Goal: Task Accomplishment & Management: Complete application form

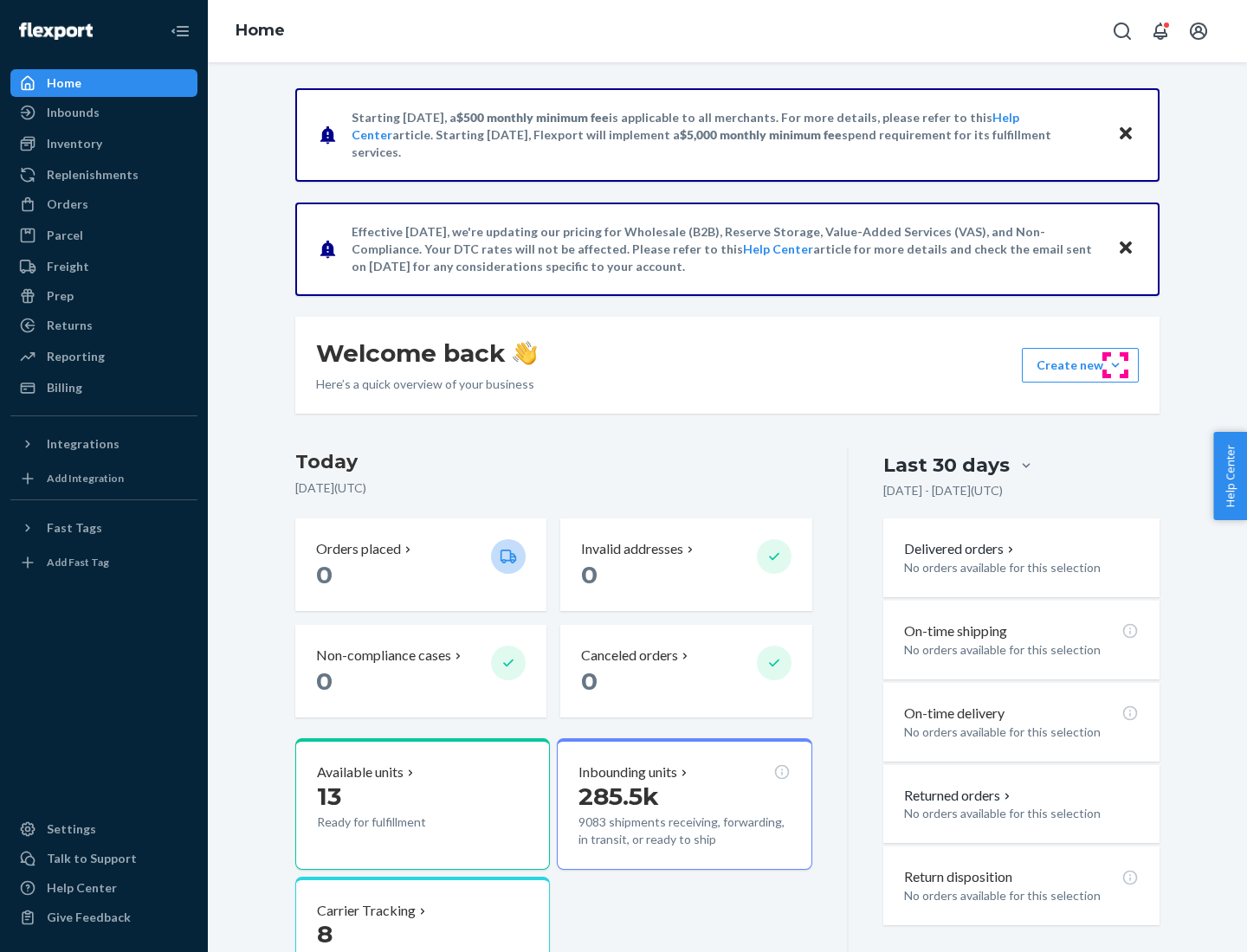
click at [1115, 365] on button "Create new Create new inbound Create new order Create new product" at bounding box center [1080, 365] width 117 height 34
click at [104, 113] on div "Inbounds" at bounding box center [104, 113] width 183 height 25
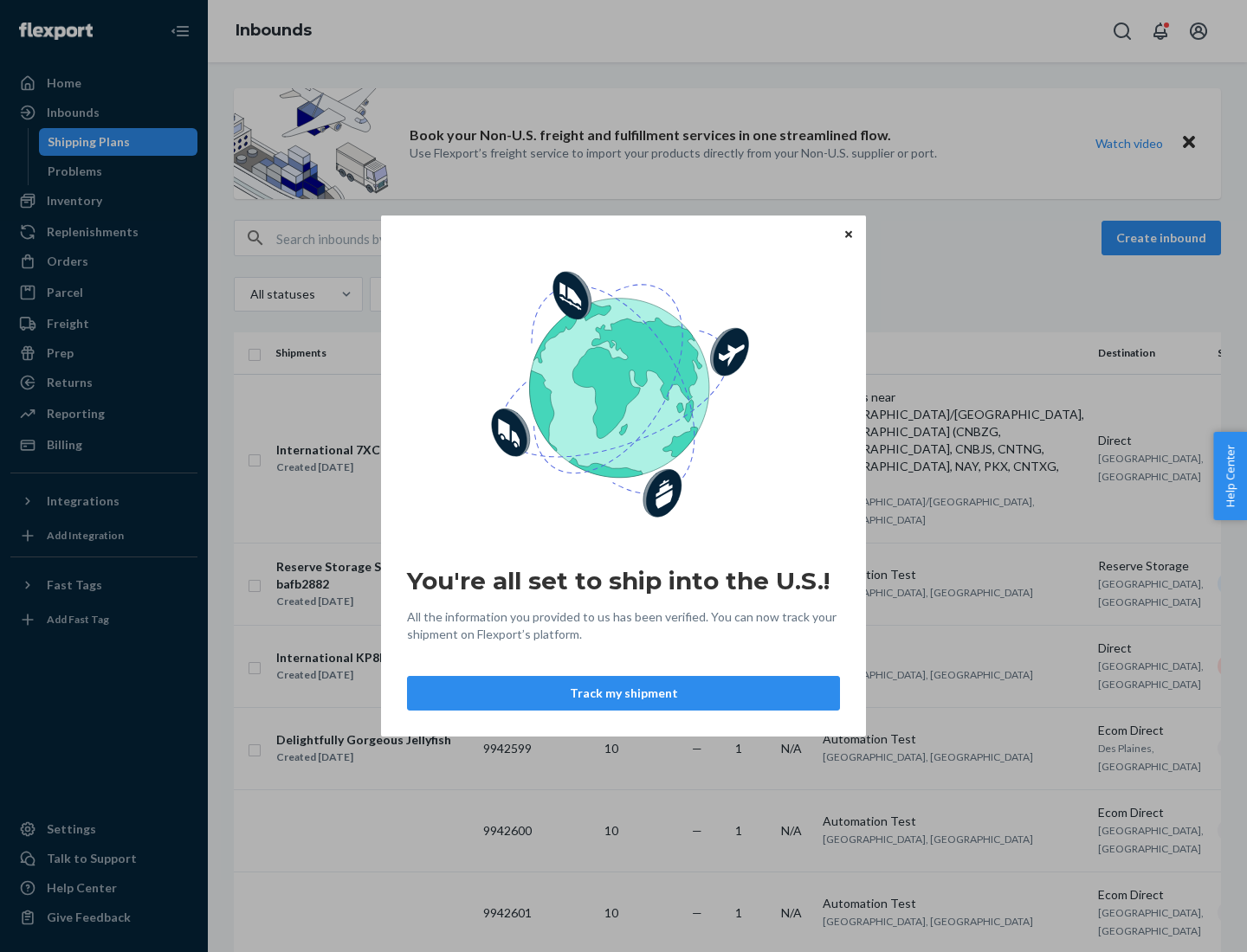
click at [624, 693] on button "Track my shipment" at bounding box center [624, 693] width 433 height 34
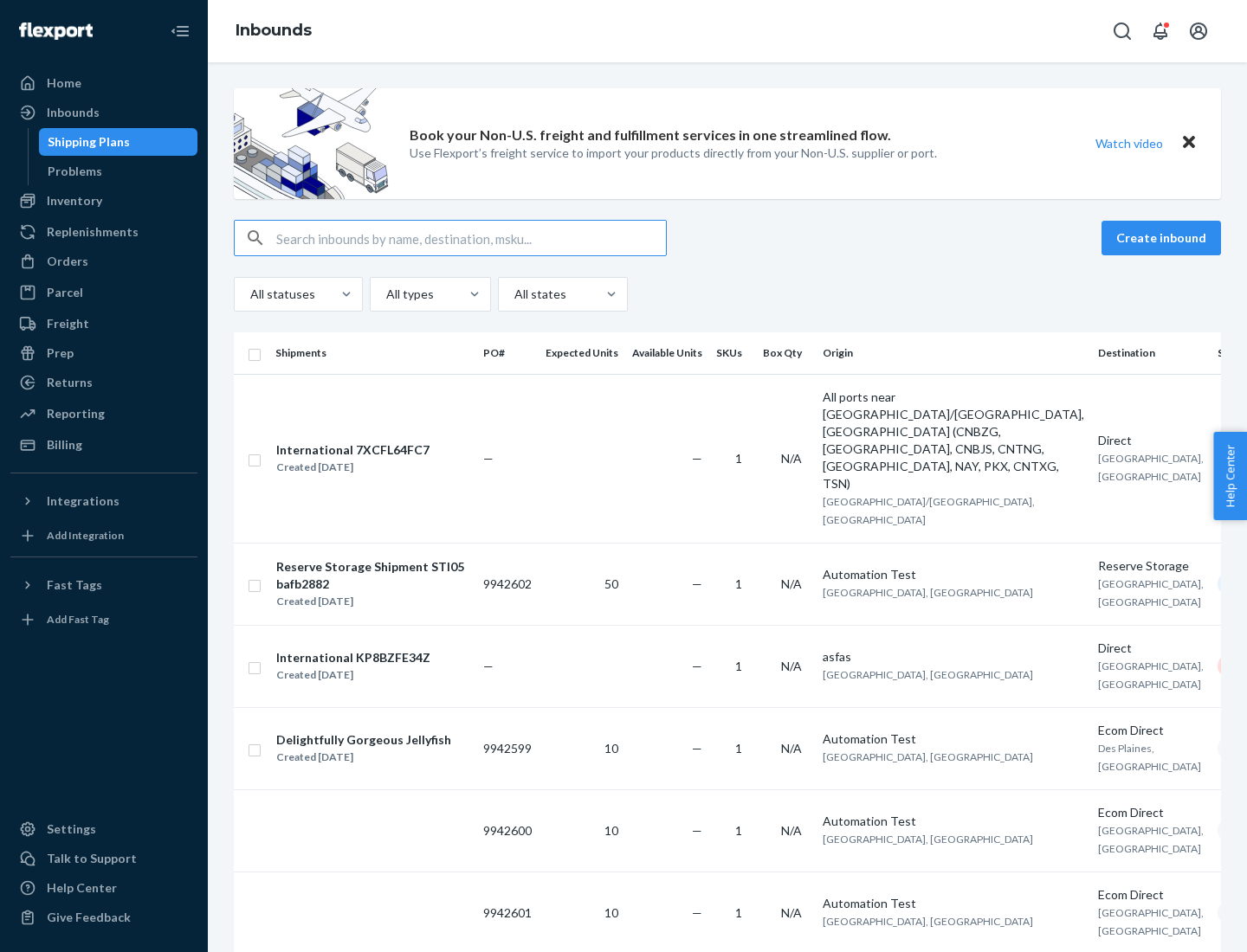
click at [1163, 238] on button "Create inbound" at bounding box center [1161, 238] width 120 height 34
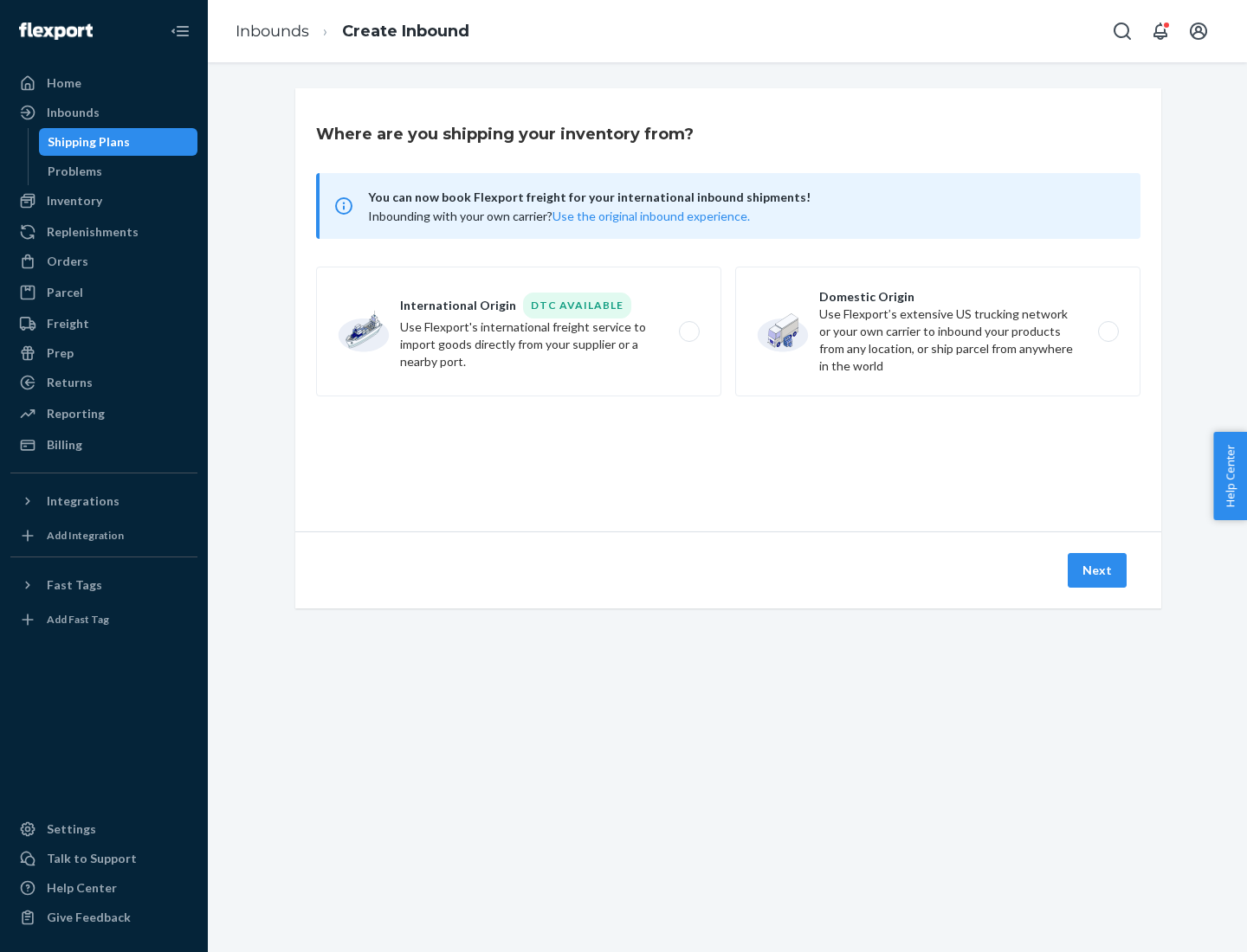
click at [519, 332] on label "International Origin DTC Available Use Flexport's international freight service…" at bounding box center [519, 331] width 405 height 129
click at [689, 332] on input "International Origin DTC Available Use Flexport's international freight service…" at bounding box center [694, 332] width 11 height 11
radio input "true"
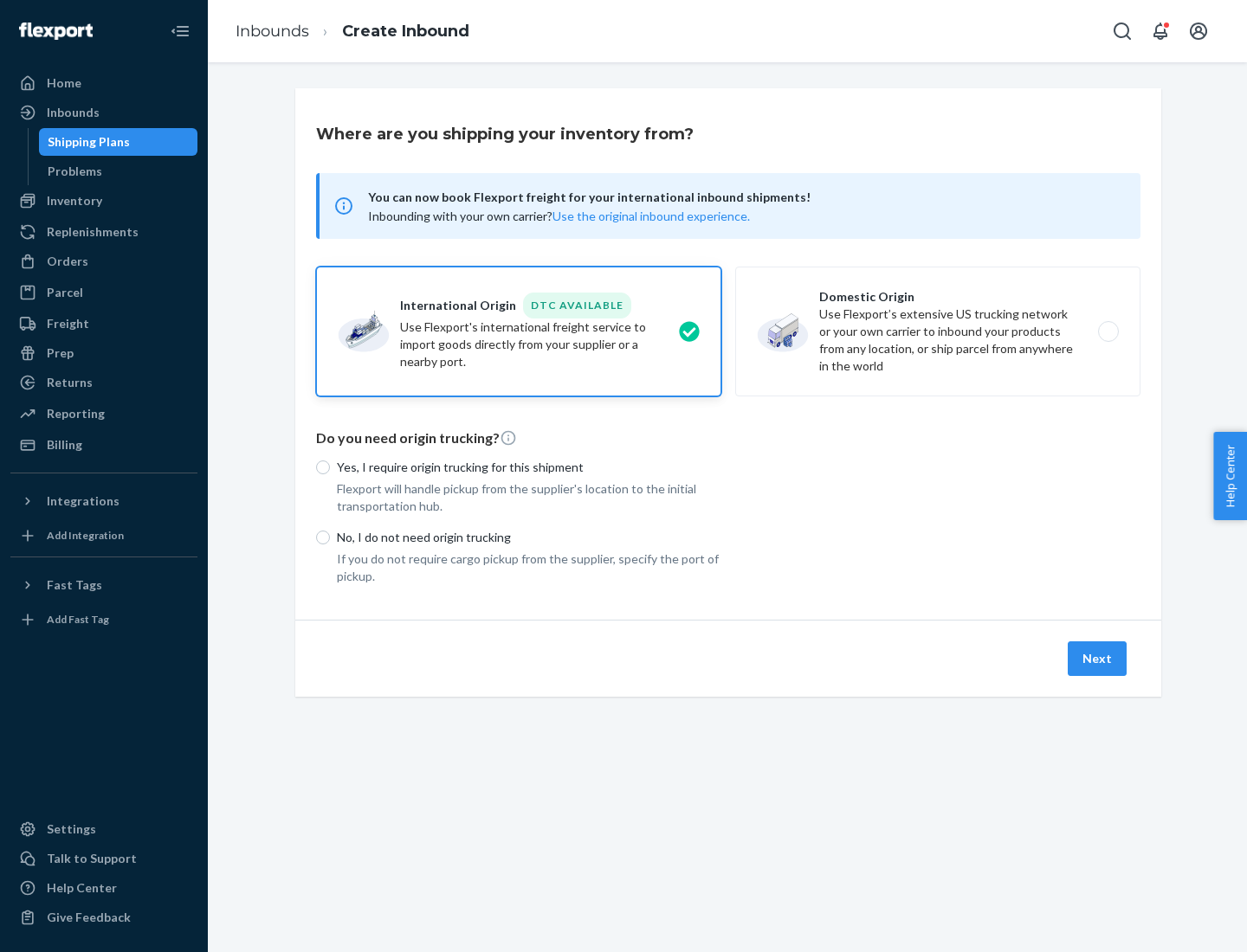
click at [529, 536] on p "No, I do not need origin trucking" at bounding box center [528, 538] width 384 height 18
click at [330, 536] on input "No, I do not need origin trucking" at bounding box center [323, 538] width 14 height 14
radio input "true"
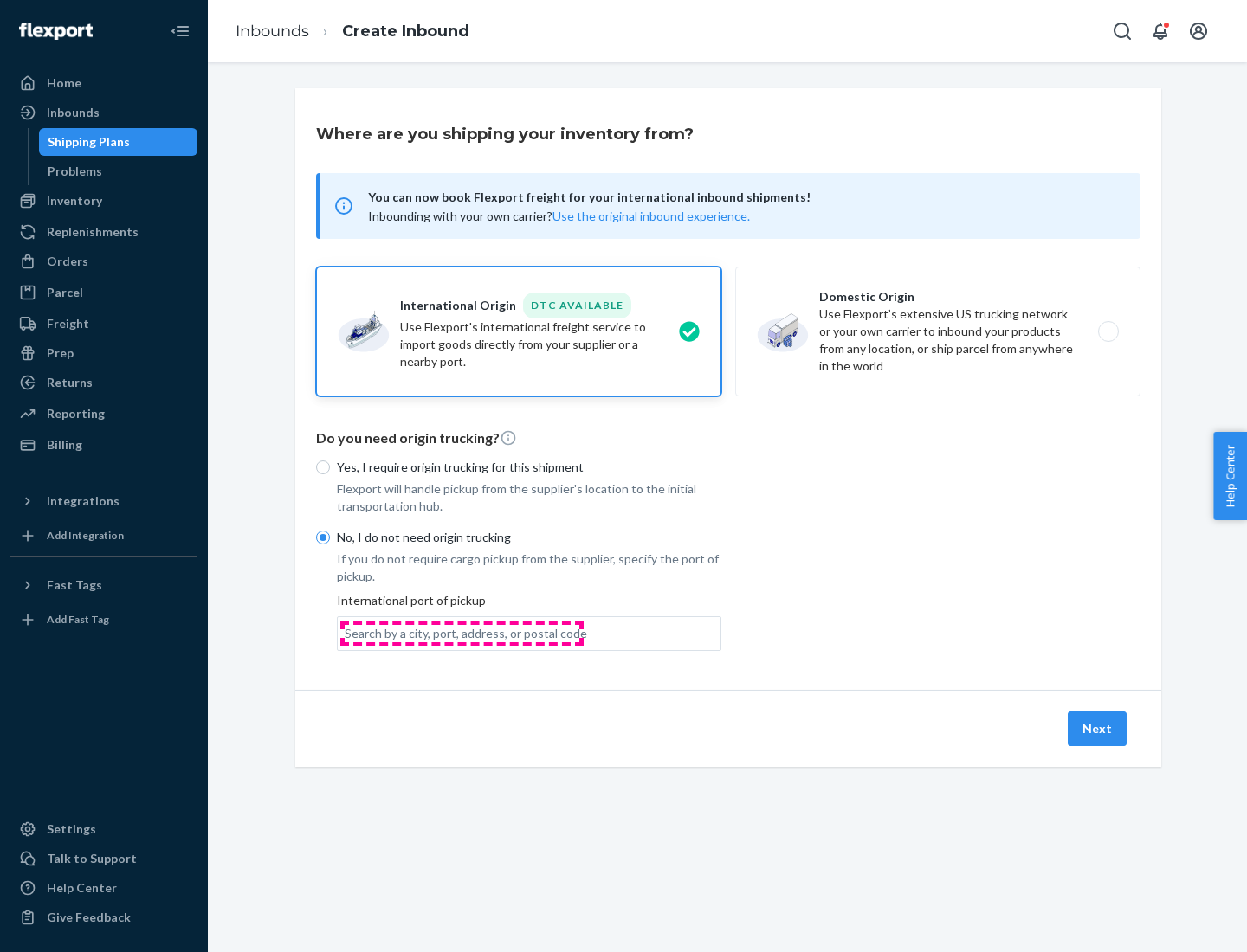
click at [461, 633] on div "Search by a city, port, address, or postal code" at bounding box center [465, 634] width 242 height 18
click at [346, 633] on input "Search by a city, port, address, or postal code" at bounding box center [345, 634] width 2 height 18
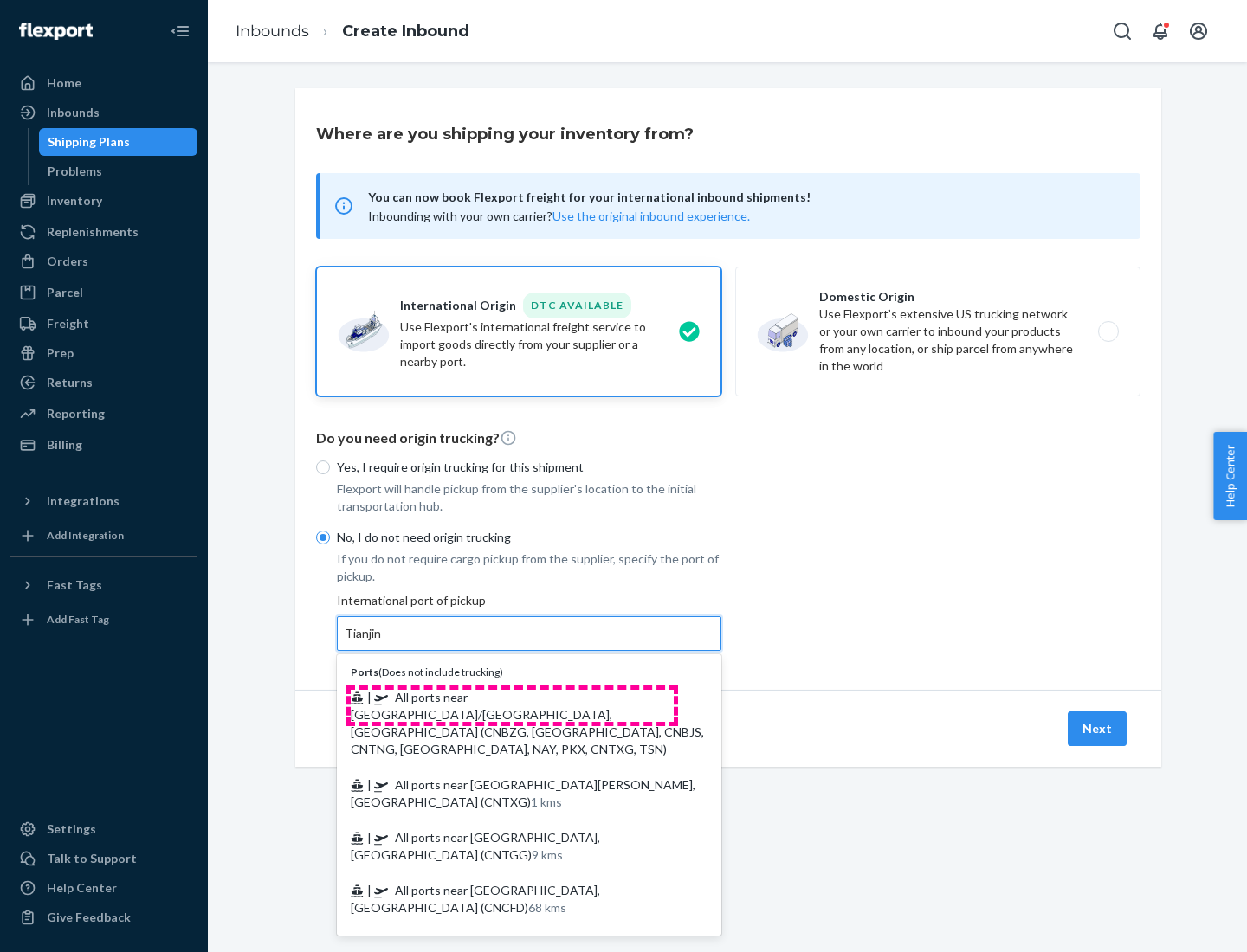
click at [512, 697] on span "| All ports near [GEOGRAPHIC_DATA]/[GEOGRAPHIC_DATA], [GEOGRAPHIC_DATA] (CNBZG,…" at bounding box center [527, 723] width 353 height 67
click at [383, 642] on input "Tianjin" at bounding box center [363, 634] width 38 height 18
type input "All ports near [GEOGRAPHIC_DATA]/[GEOGRAPHIC_DATA], [GEOGRAPHIC_DATA] (CNBZG, […"
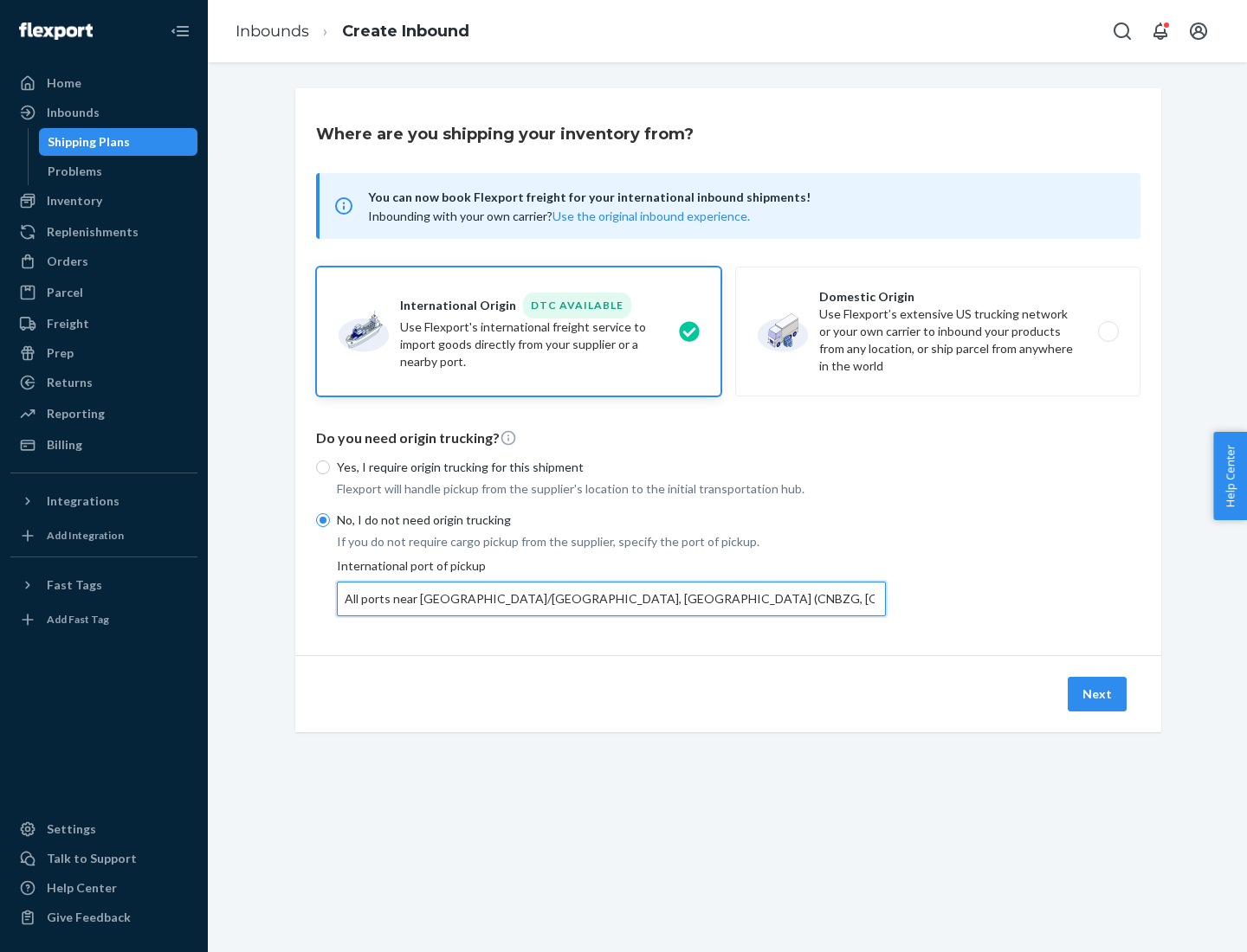
click at [1098, 693] on button "Next" at bounding box center [1096, 694] width 59 height 34
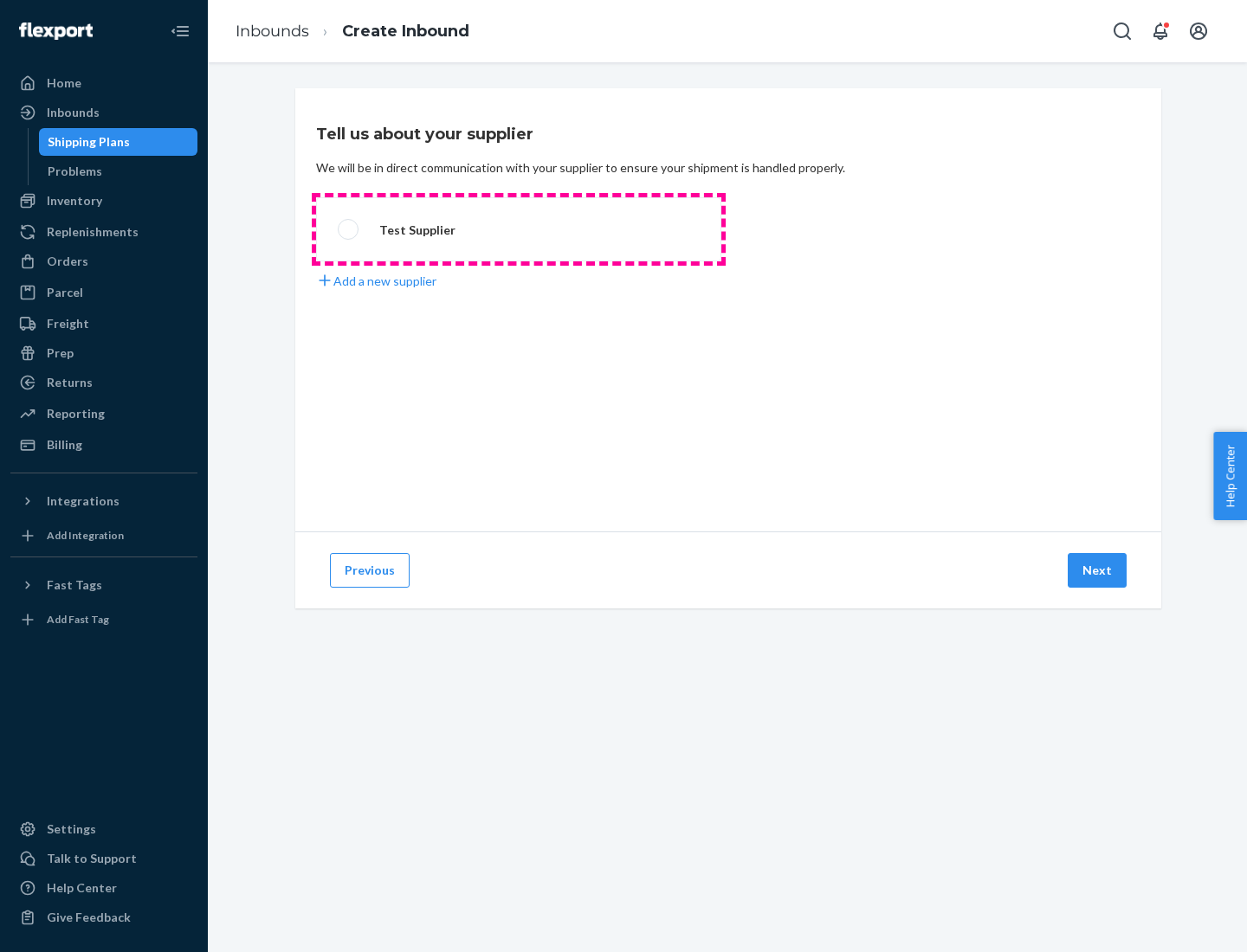
click at [519, 230] on label "Test Supplier" at bounding box center [519, 229] width 405 height 64
click at [349, 230] on input "Test Supplier" at bounding box center [343, 230] width 11 height 11
radio input "true"
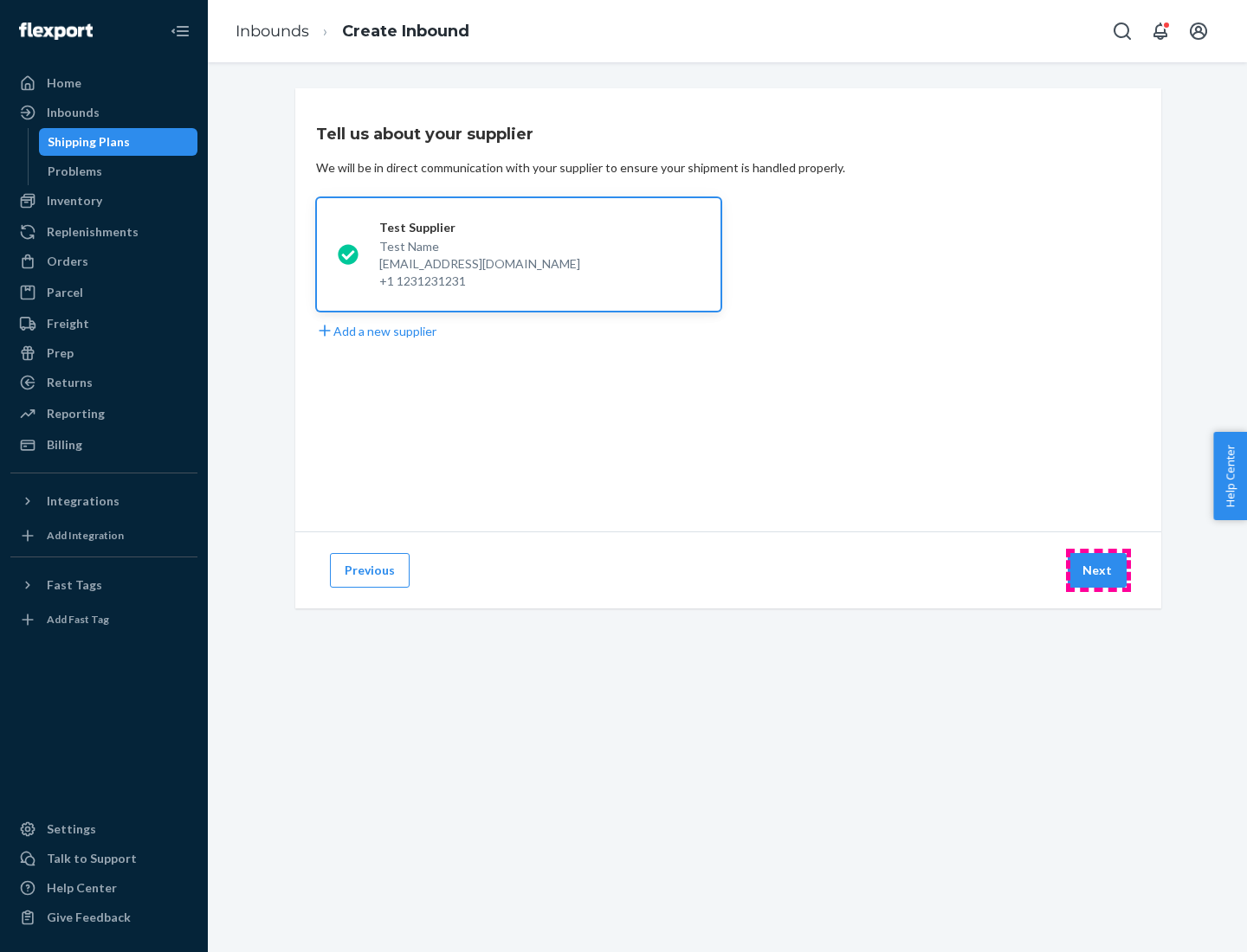
click at [1098, 571] on button "Next" at bounding box center [1096, 570] width 59 height 34
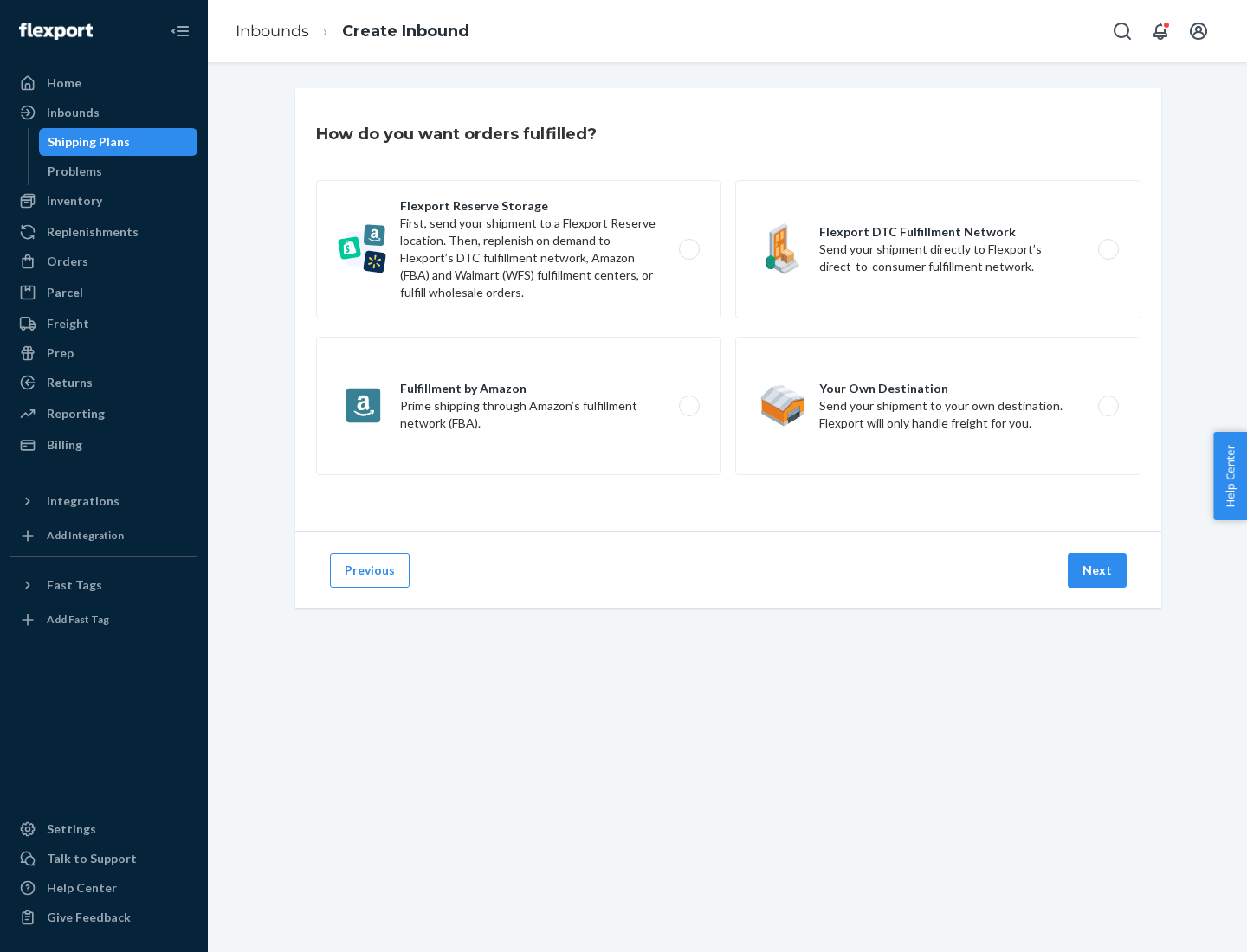
click at [728, 310] on div "Flexport Reserve Storage First, send your shipment to a Flexport Reserve locati…" at bounding box center [728, 329] width 824 height 299
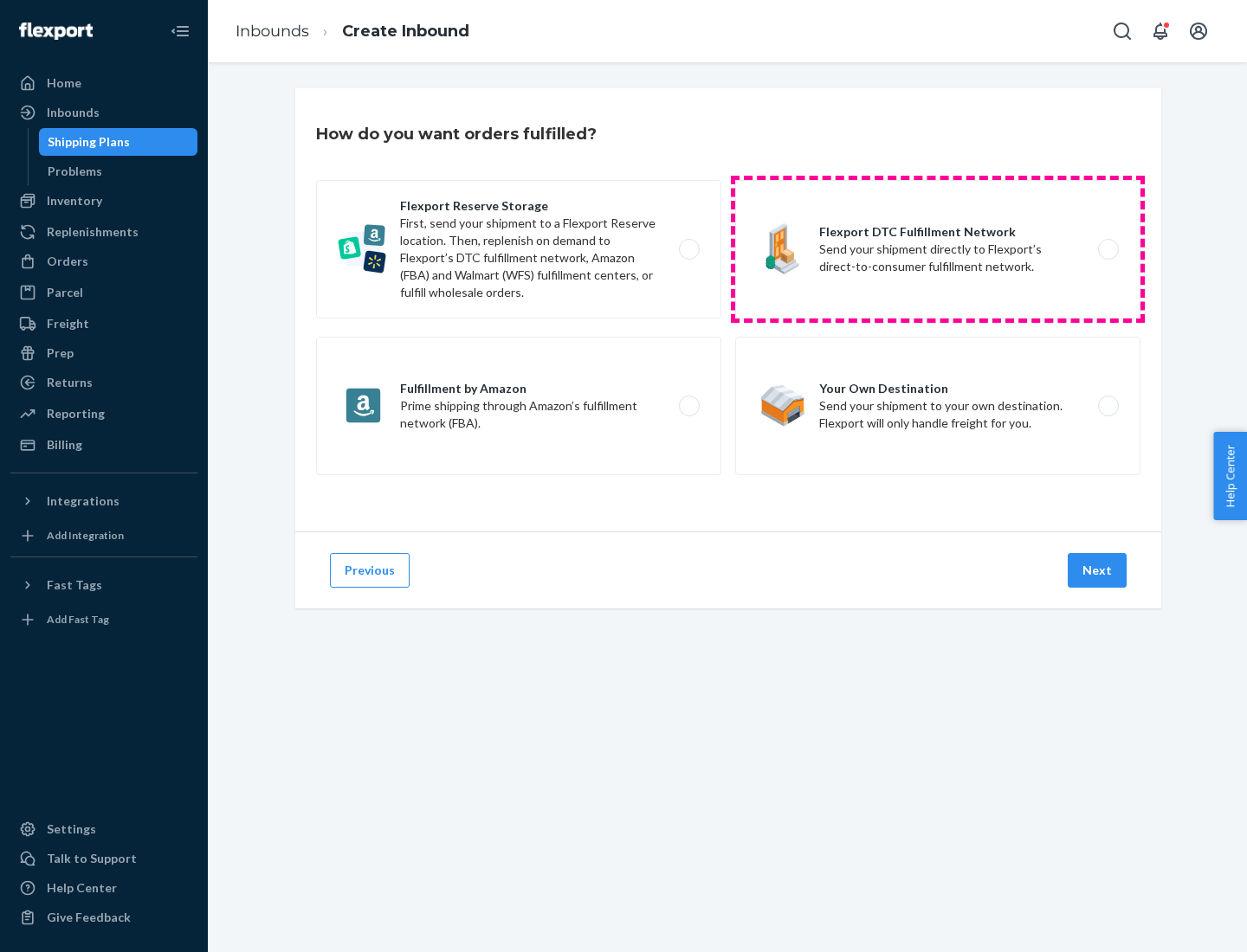
click at [938, 249] on label "Flexport DTC Fulfillment Network Send your shipment directly to Flexport’s dire…" at bounding box center [938, 248] width 405 height 138
click at [1107, 249] on input "Flexport DTC Fulfillment Network Send your shipment directly to Flexport’s dire…" at bounding box center [1112, 249] width 11 height 11
radio input "true"
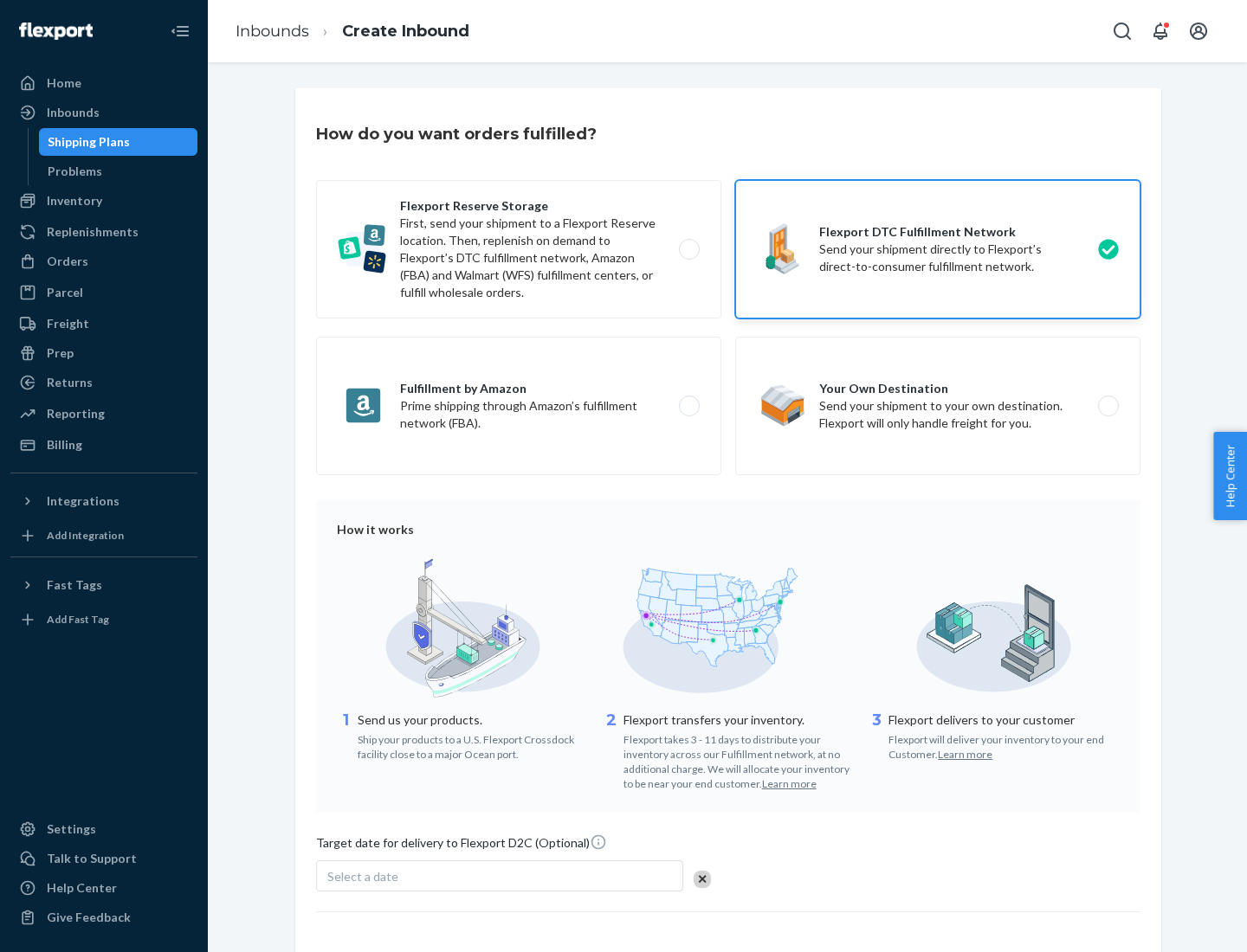
scroll to position [128, 0]
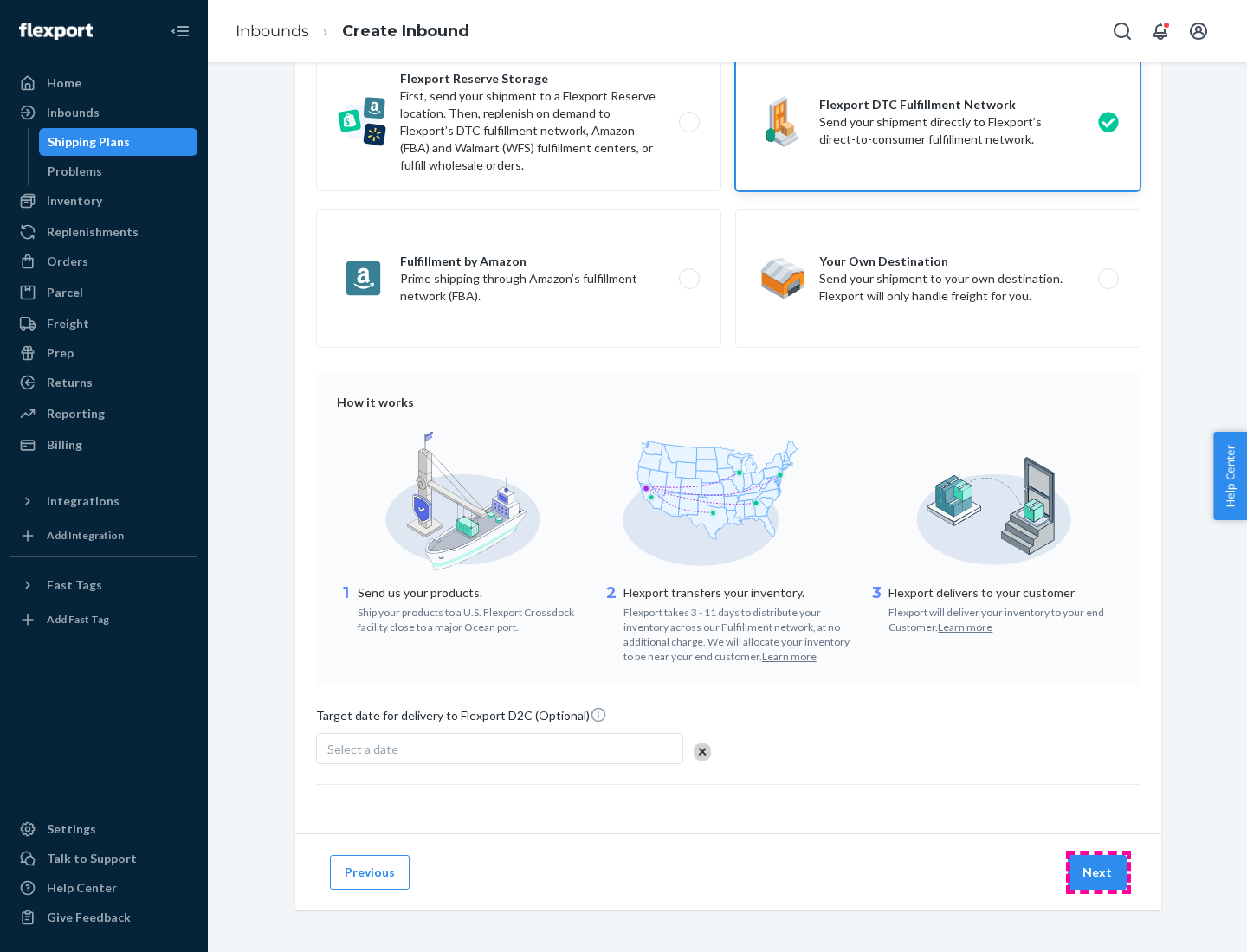
click at [1098, 872] on button "Next" at bounding box center [1096, 872] width 59 height 34
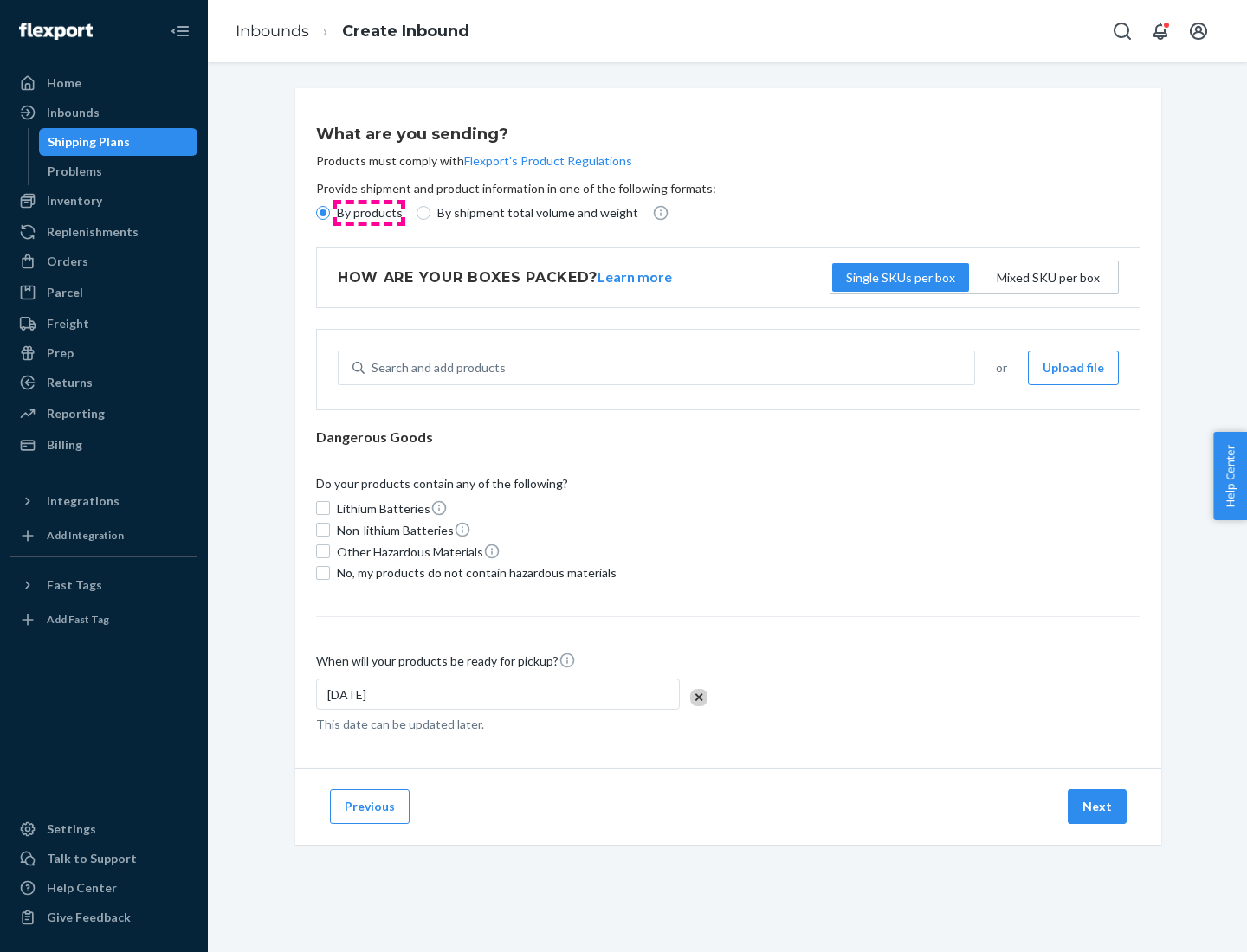
click at [368, 213] on p "By products" at bounding box center [369, 213] width 66 height 18
click at [330, 213] on input "By products" at bounding box center [323, 213] width 14 height 14
click at [435, 368] on div "Search and add products" at bounding box center [439, 368] width 134 height 18
click at [373, 368] on input "Search and add products" at bounding box center [373, 368] width 2 height 18
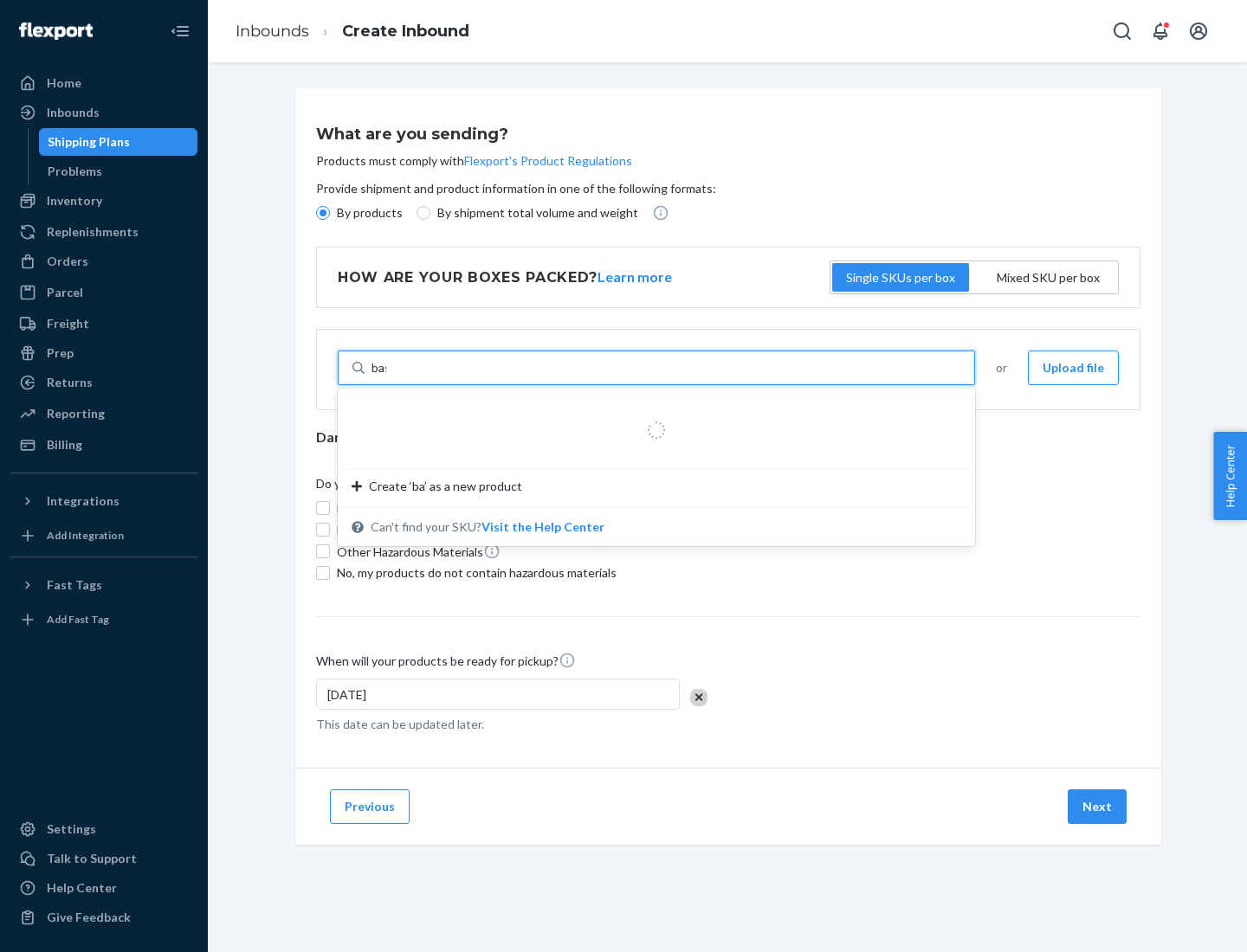
type input "basic"
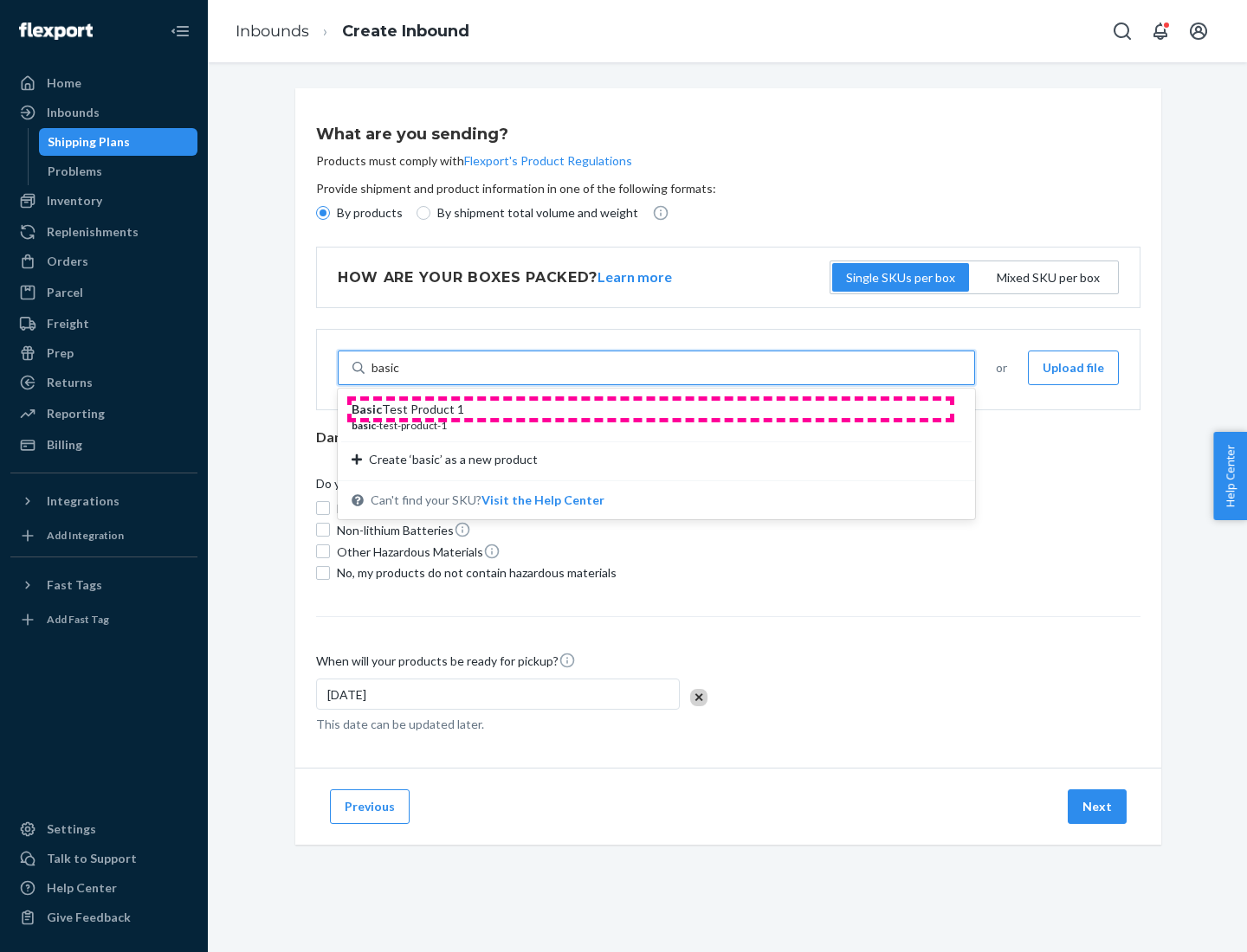
click at [650, 410] on div "Basic Test Product 1" at bounding box center [649, 410] width 595 height 18
click at [400, 377] on input "basic" at bounding box center [386, 368] width 28 height 18
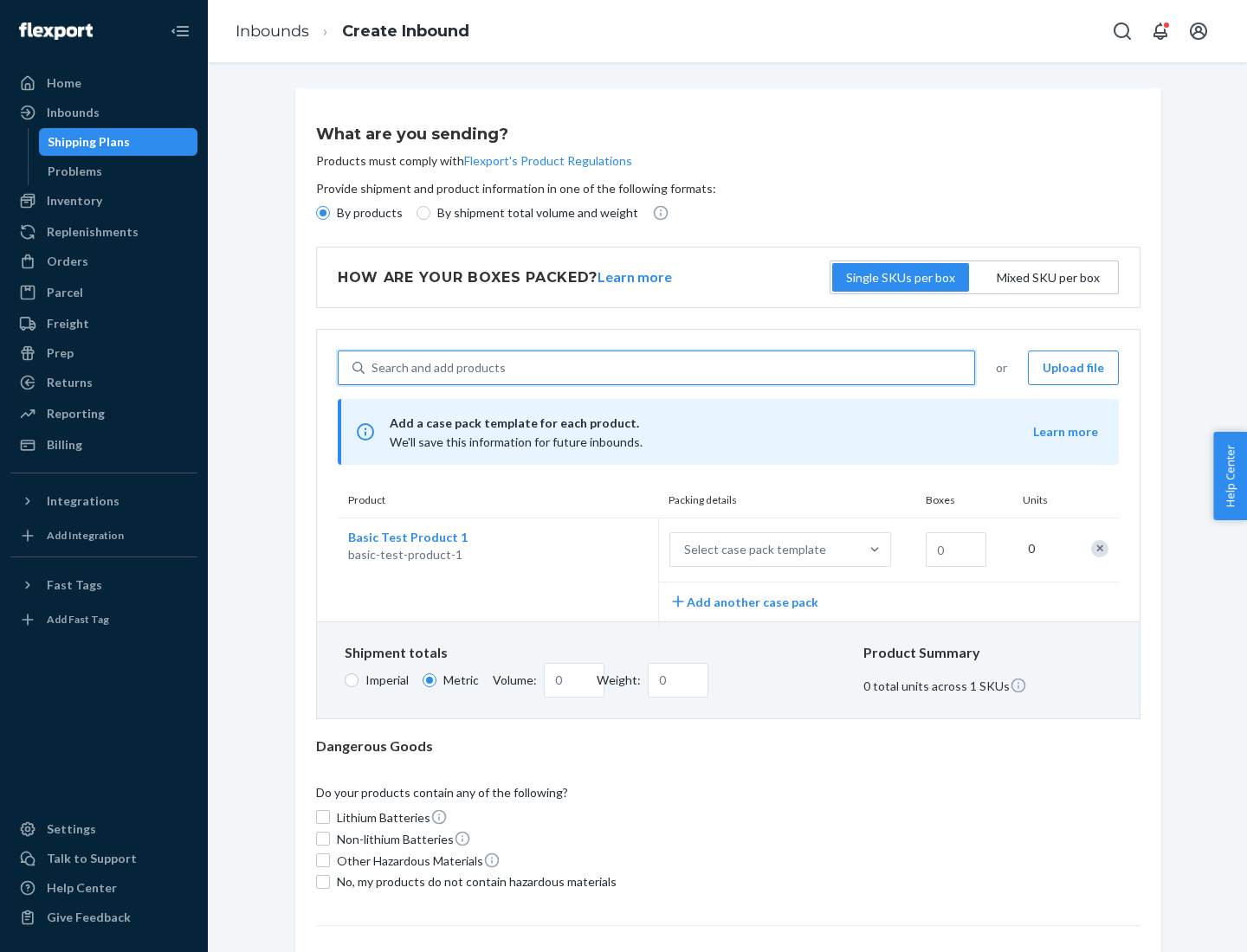
scroll to position [42, 0]
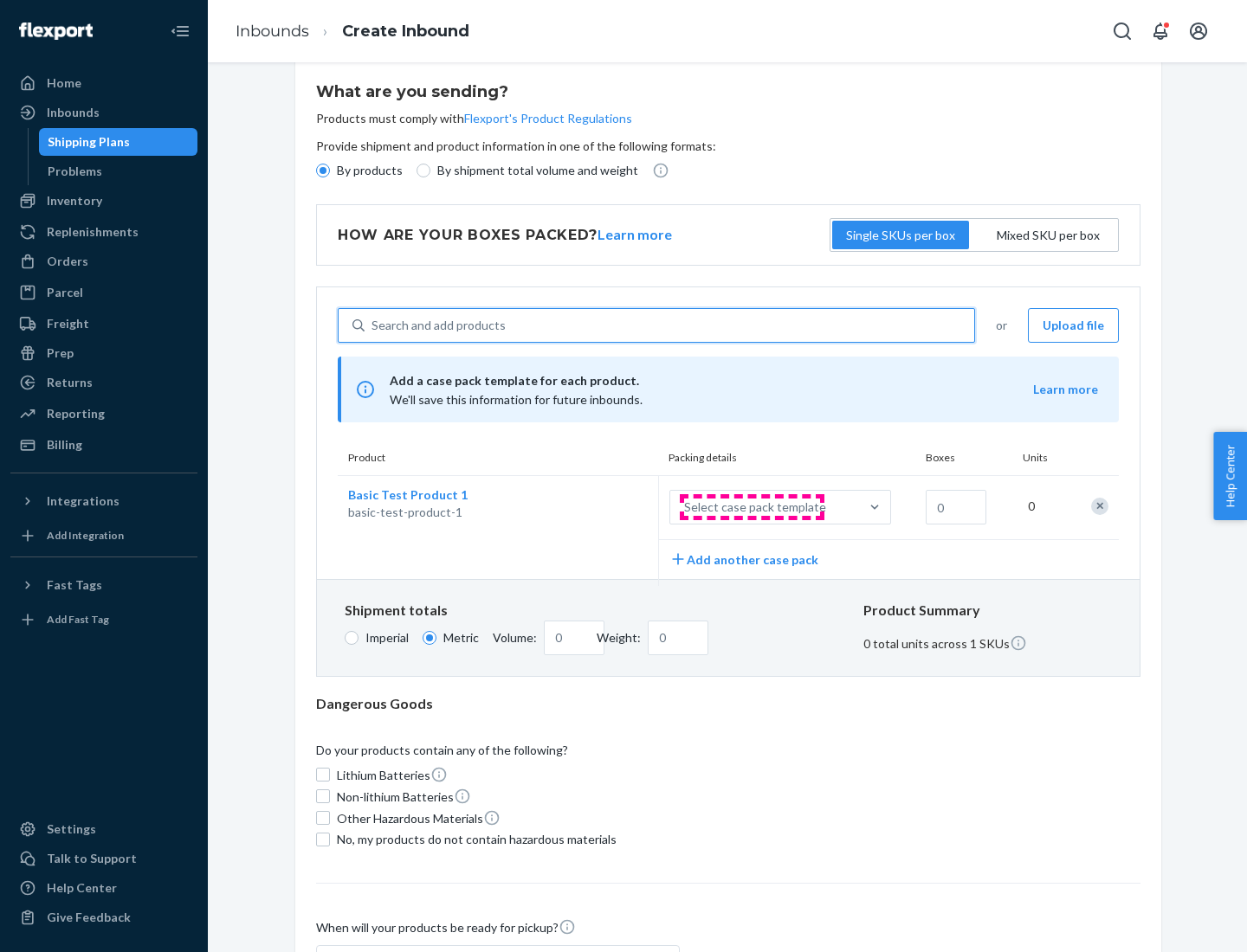
click at [751, 507] on div "Select case pack template" at bounding box center [755, 507] width 142 height 18
click at [598, 507] on input "Select case pack template" at bounding box center [598, 507] width 0 height 0
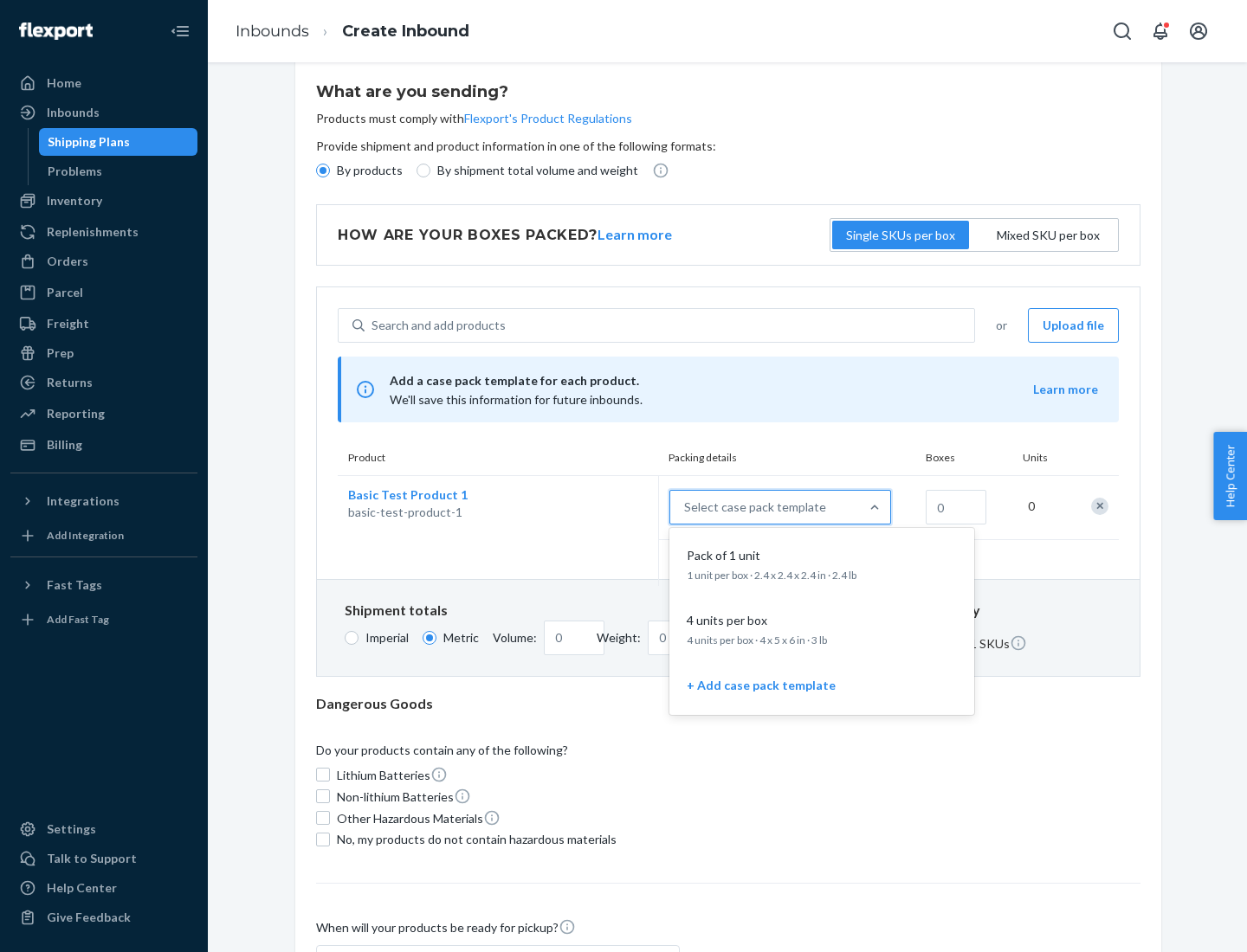
scroll to position [100, 0]
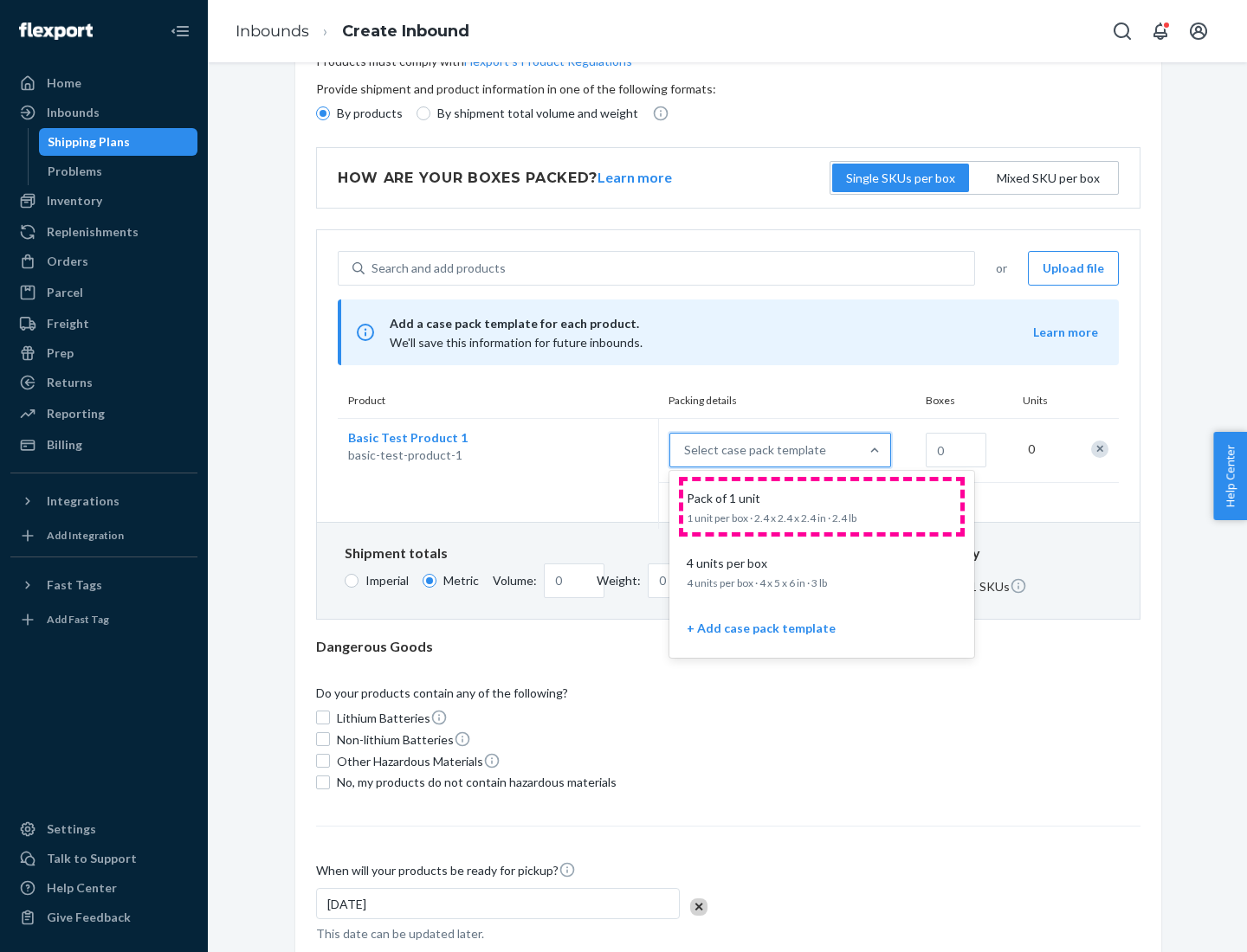
click at [822, 506] on div "Pack of 1 unit" at bounding box center [818, 498] width 277 height 18
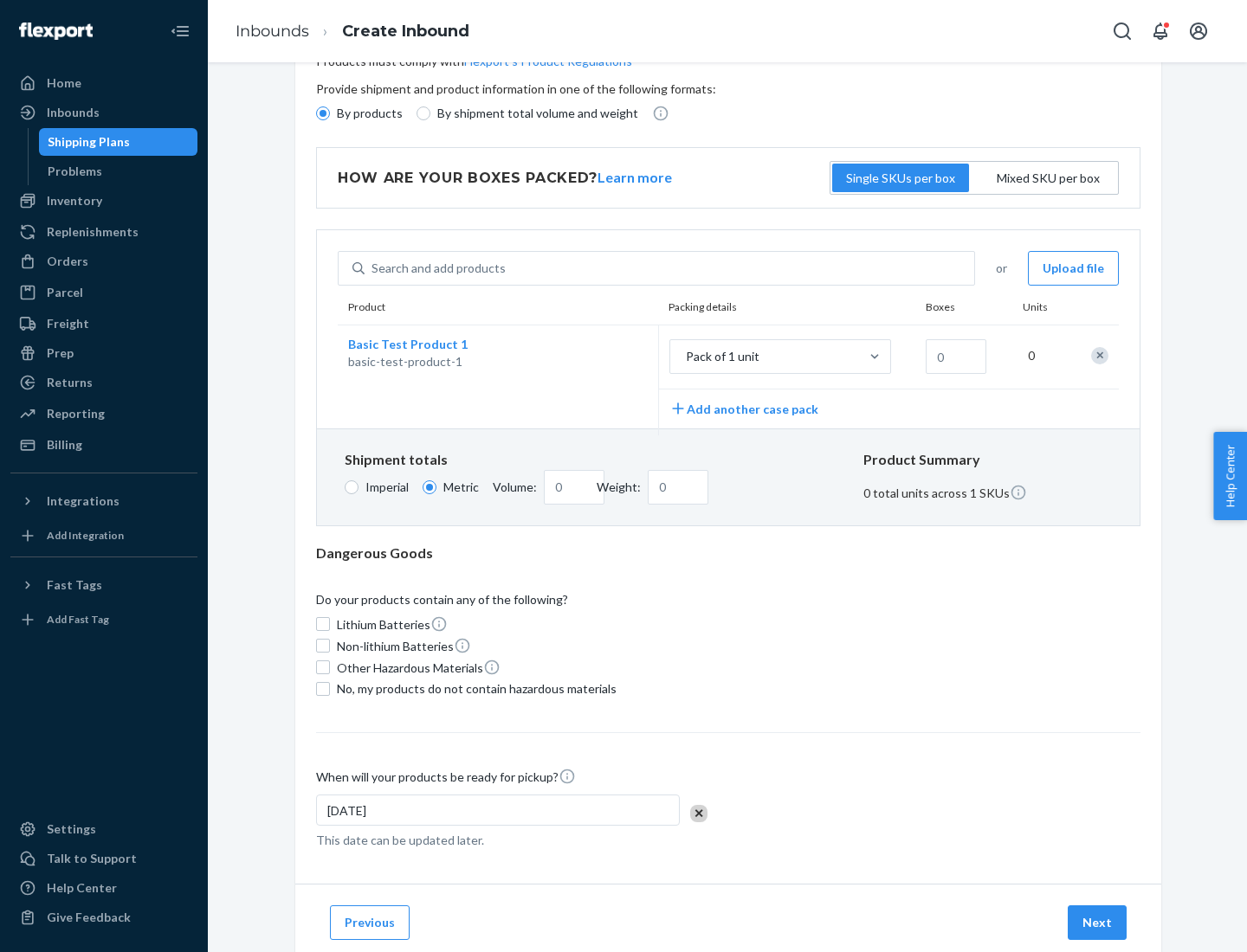
scroll to position [0, 0]
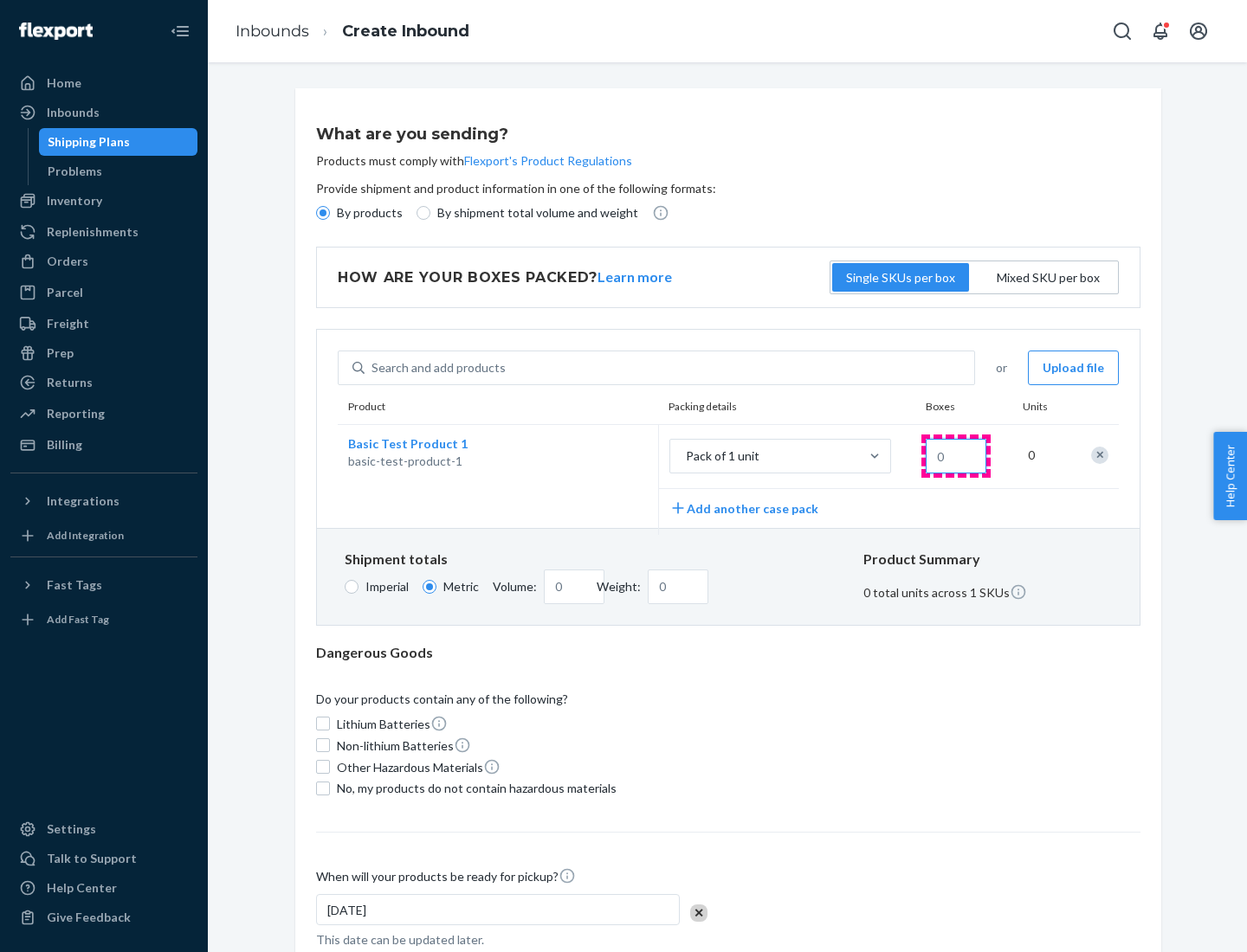
type input "1.09"
type input "1"
type input "10.89"
type input "10"
type input "0.02"
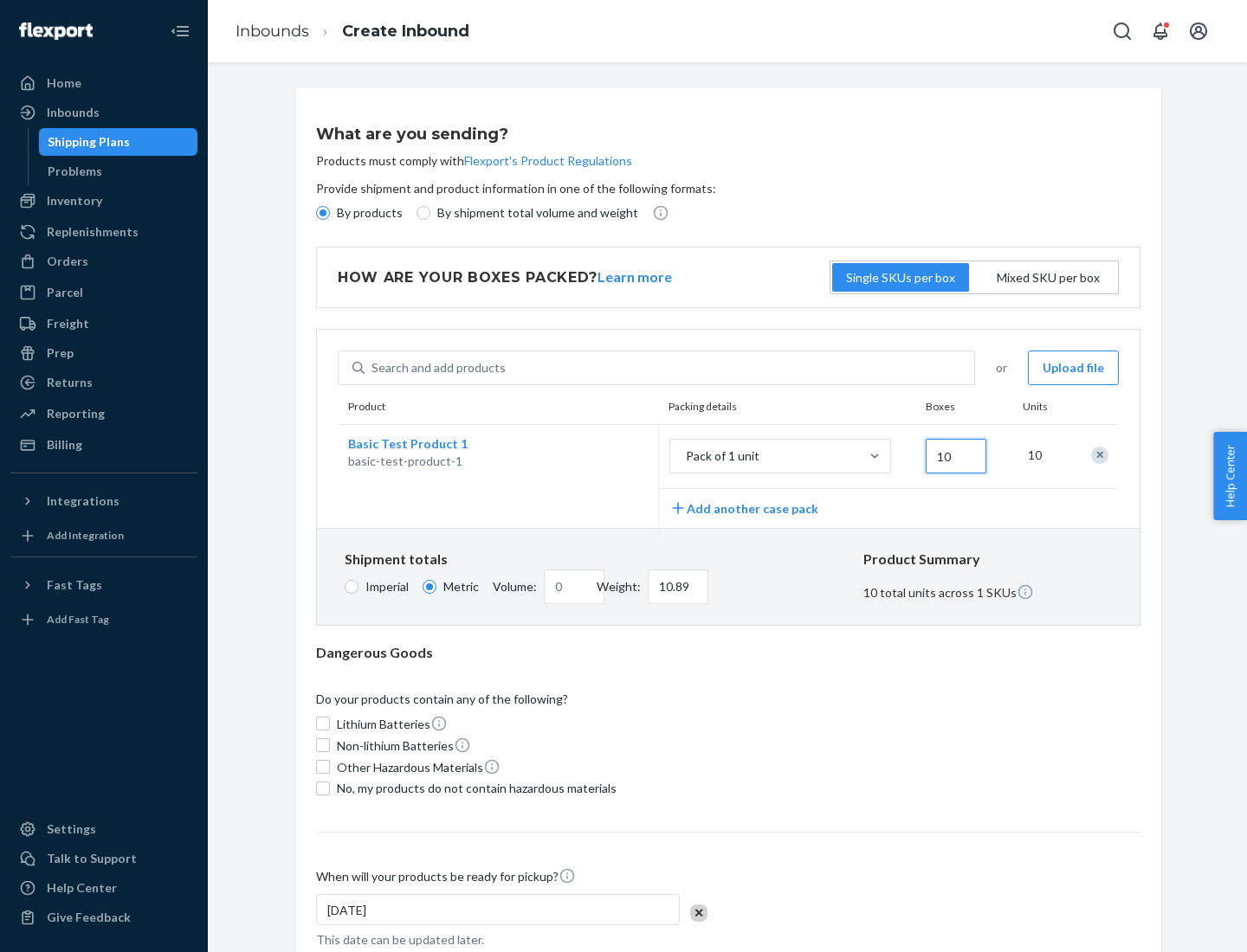
type input "108.86"
type input "1000"
type input "0.23"
type input "1088.62"
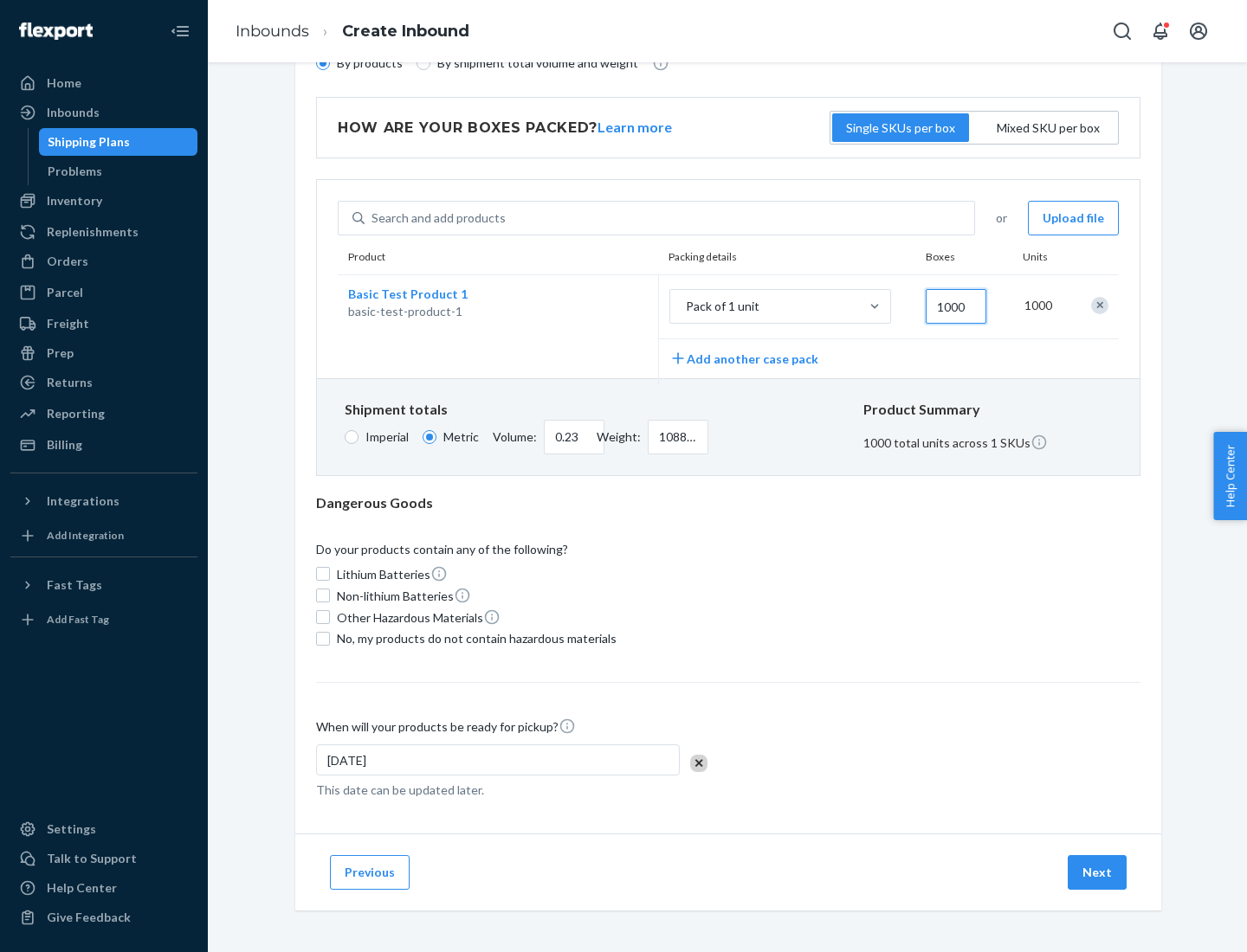
type input "1000"
click at [474, 638] on span "No, my products do not contain hazardous materials" at bounding box center [476, 639] width 280 height 18
click at [330, 638] on input "No, my products do not contain hazardous materials" at bounding box center [323, 639] width 14 height 14
checkbox input "true"
click at [1098, 872] on button "Next" at bounding box center [1096, 872] width 59 height 34
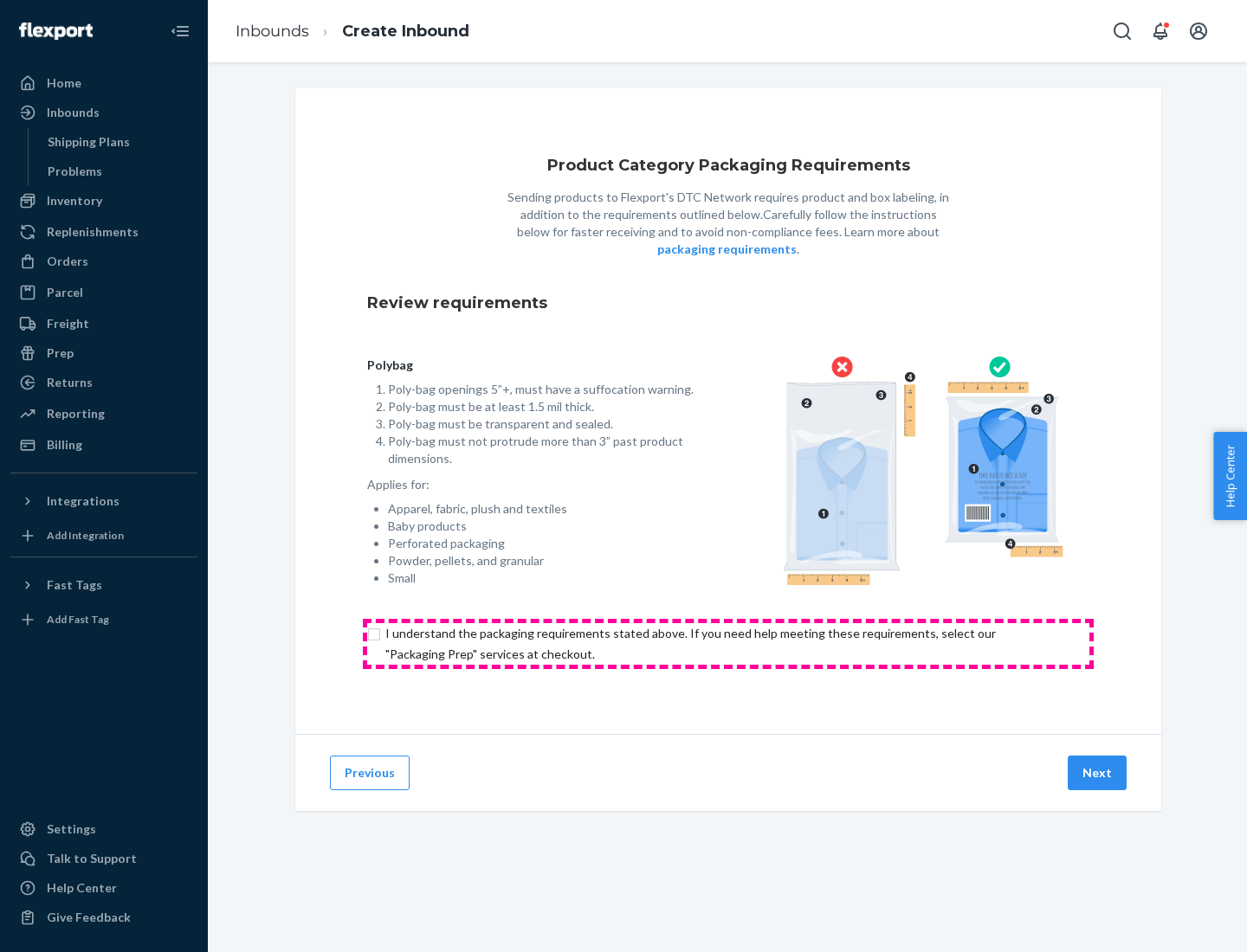
click at [728, 643] on input "checkbox" at bounding box center [728, 644] width 722 height 41
checkbox input "true"
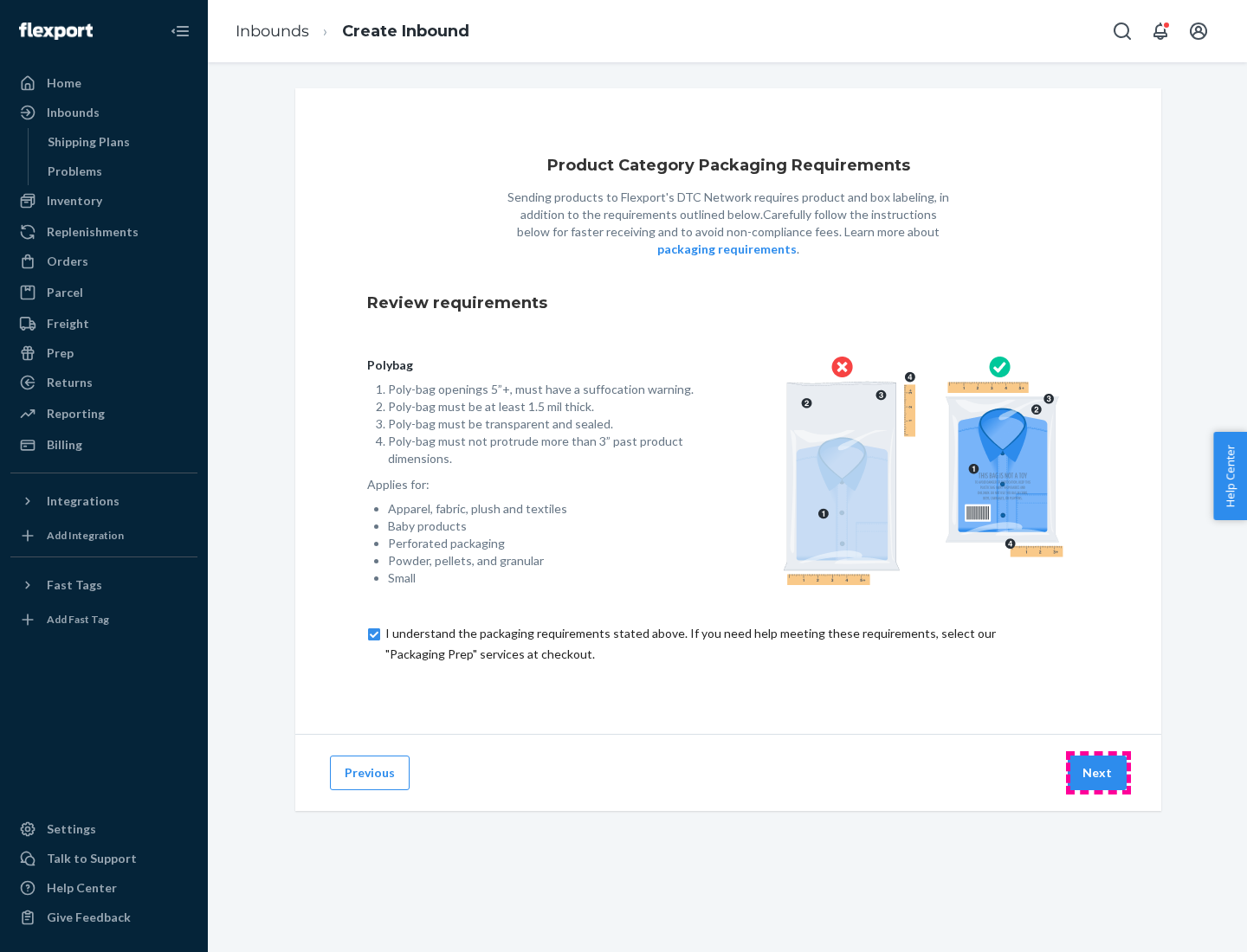
click at [1098, 772] on button "Next" at bounding box center [1096, 772] width 59 height 34
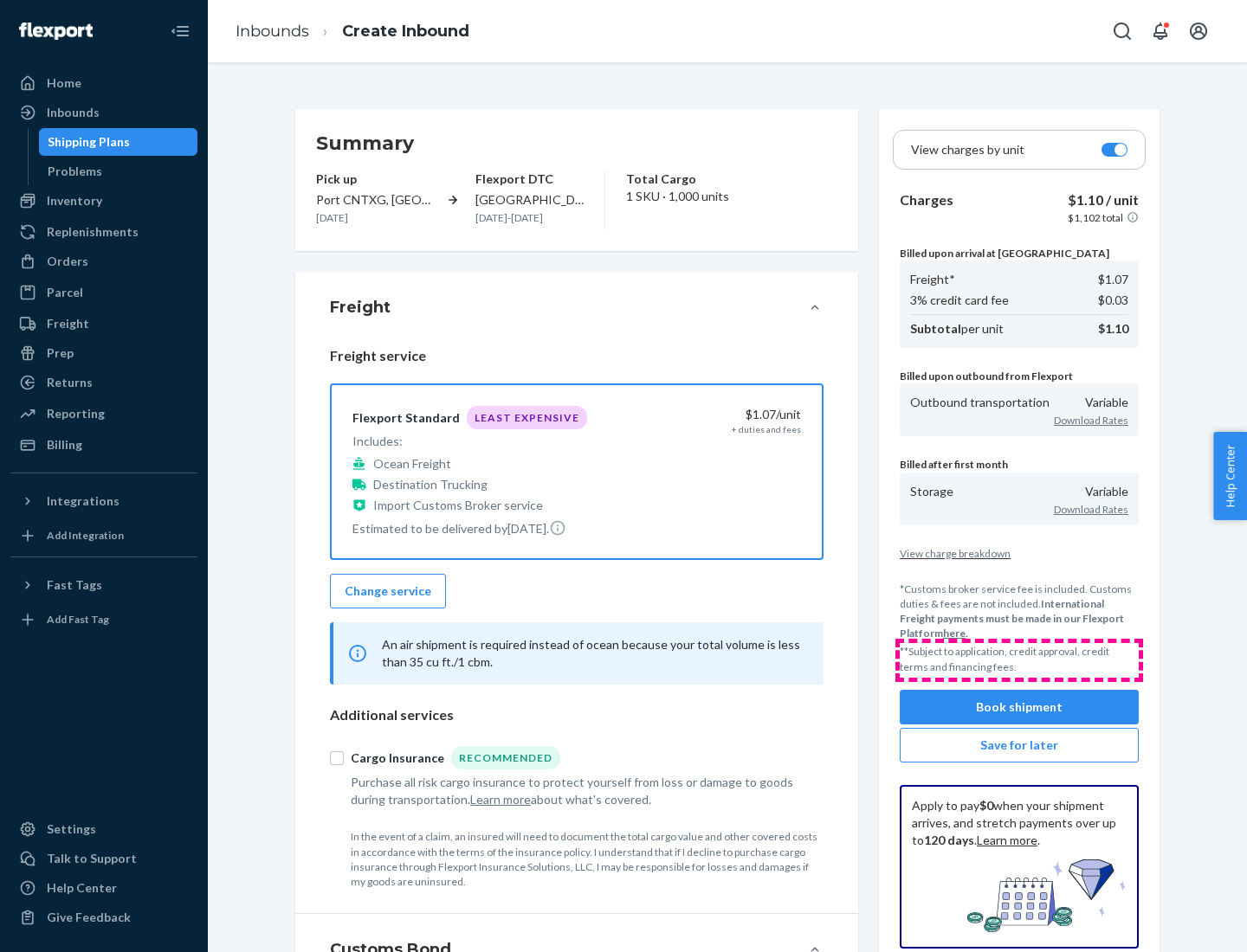
scroll to position [200, 0]
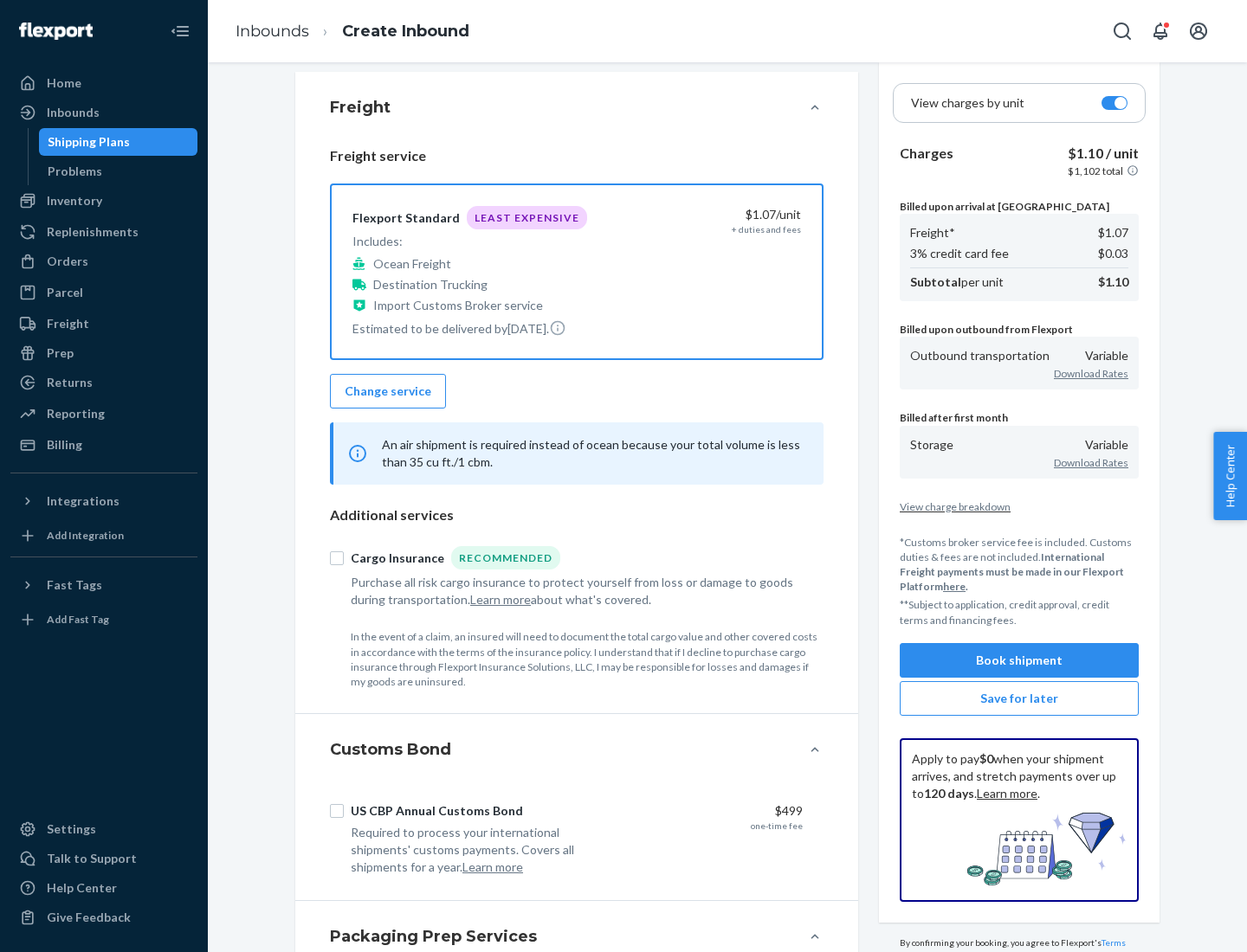
click at [1019, 660] on button "Book shipment" at bounding box center [1018, 660] width 239 height 34
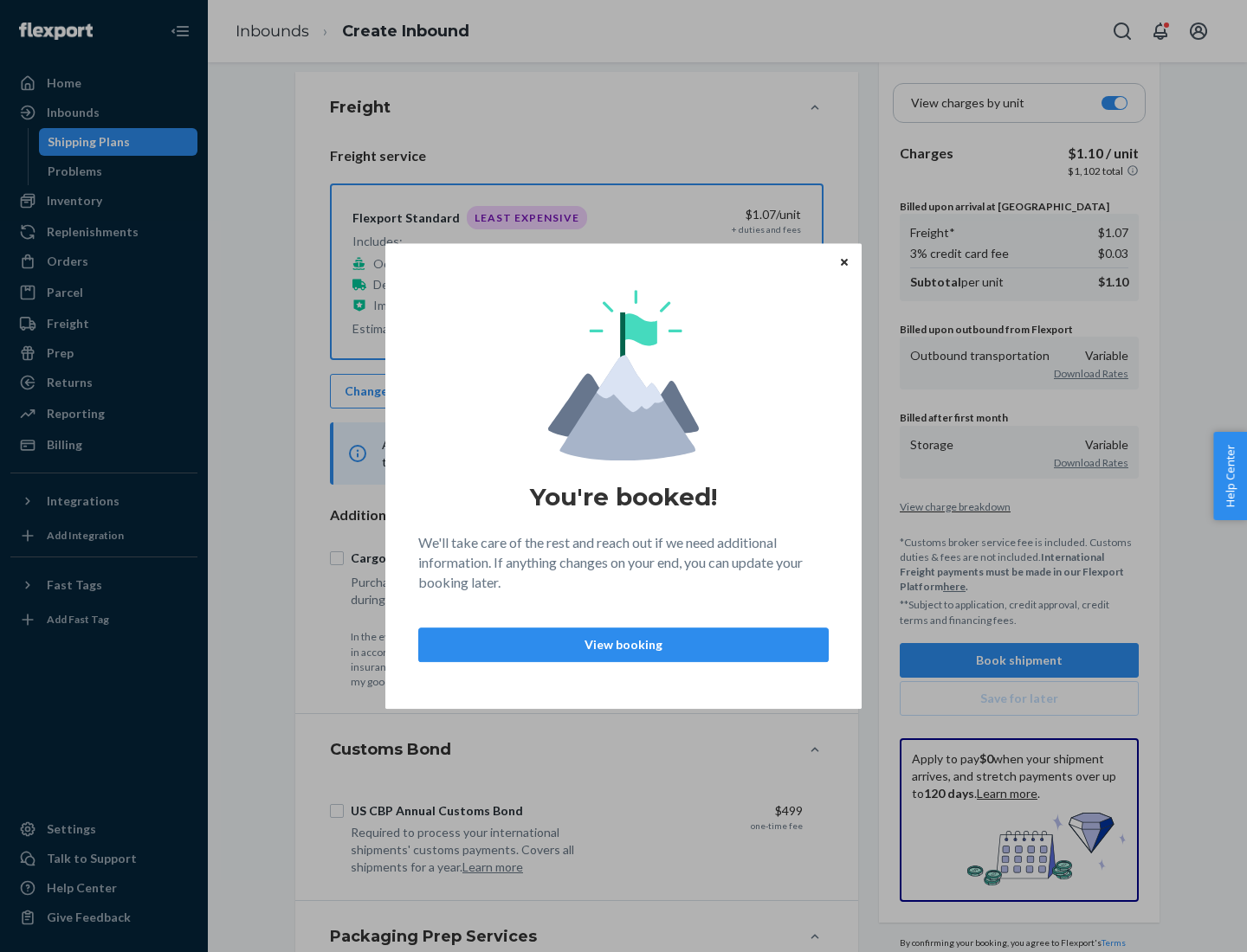
click at [624, 644] on p "View booking" at bounding box center [624, 646] width 381 height 18
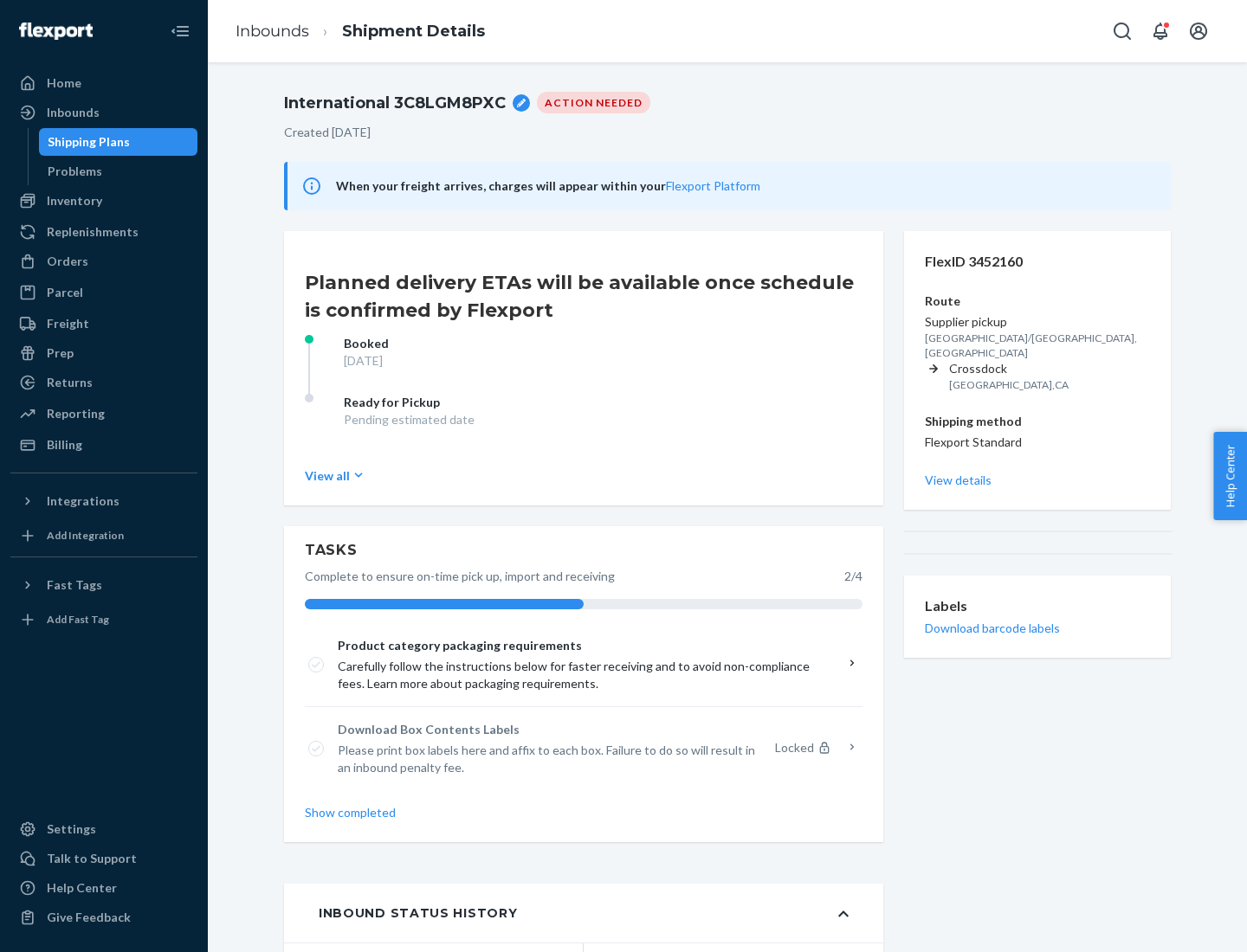
scroll to position [138, 0]
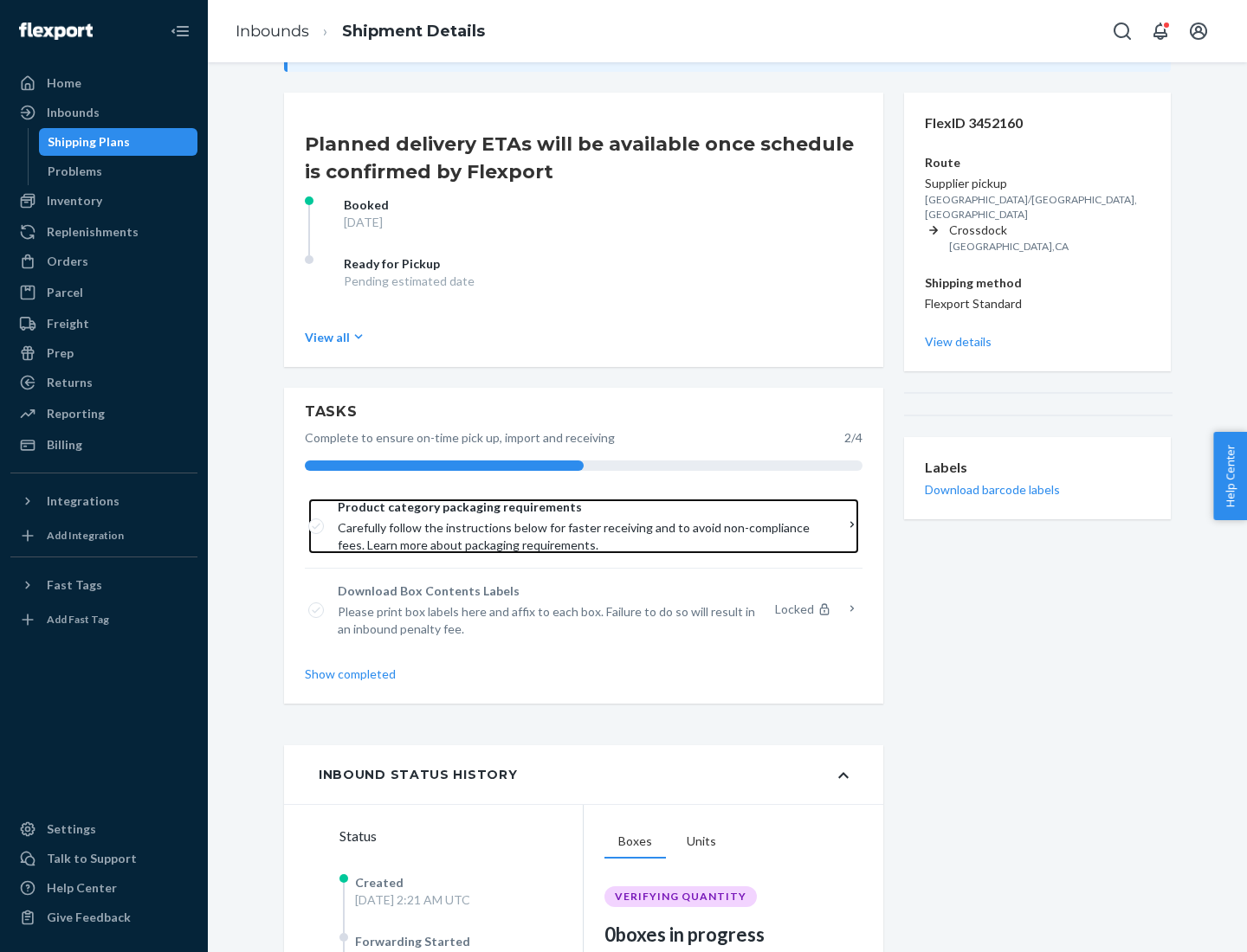
click at [578, 507] on span "Product category packaging requirements" at bounding box center [577, 507] width 480 height 18
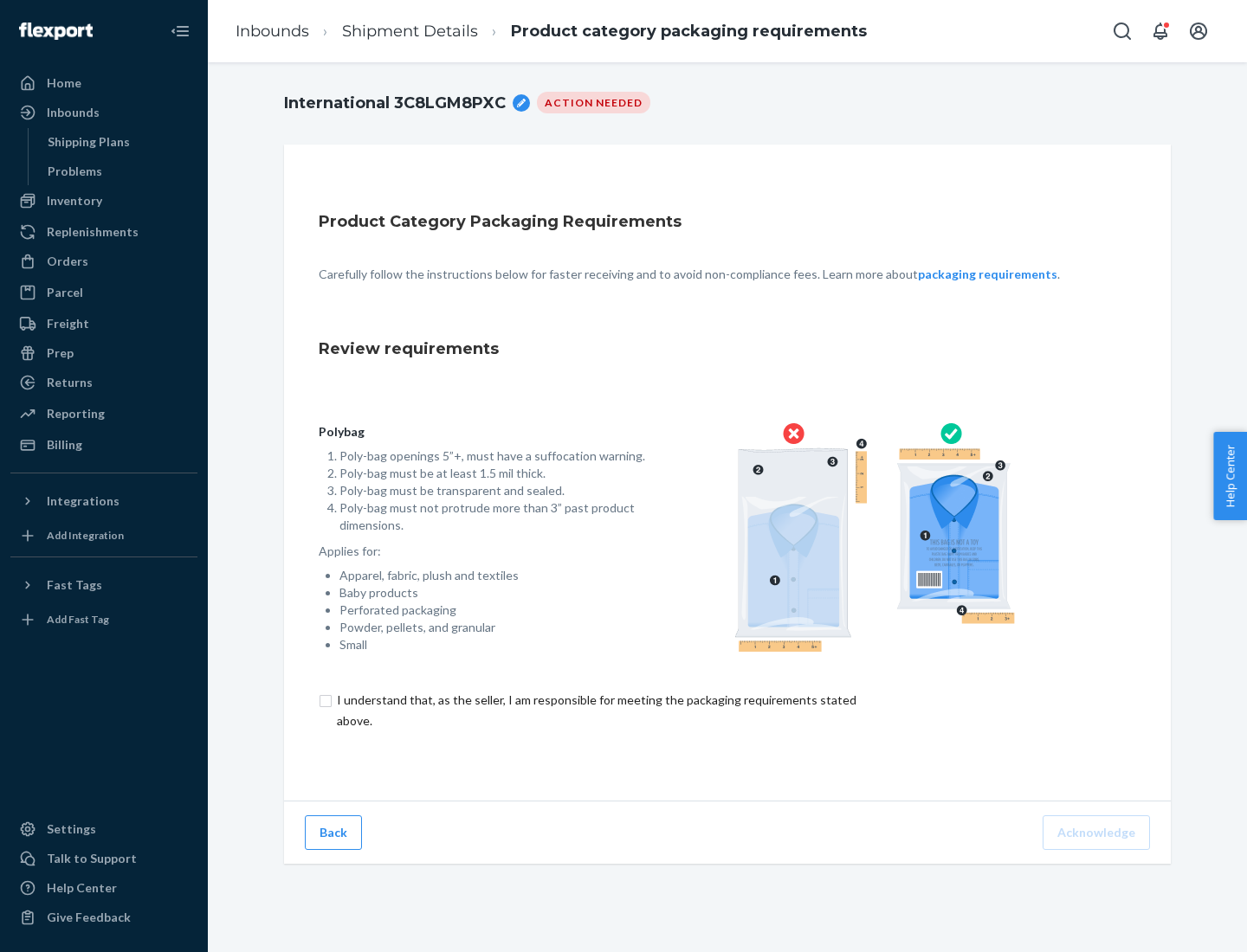
click at [594, 710] on input "checkbox" at bounding box center [607, 710] width 576 height 41
checkbox input "true"
click at [1098, 832] on button "Acknowledge" at bounding box center [1096, 832] width 107 height 34
